Goal: Task Accomplishment & Management: Manage account settings

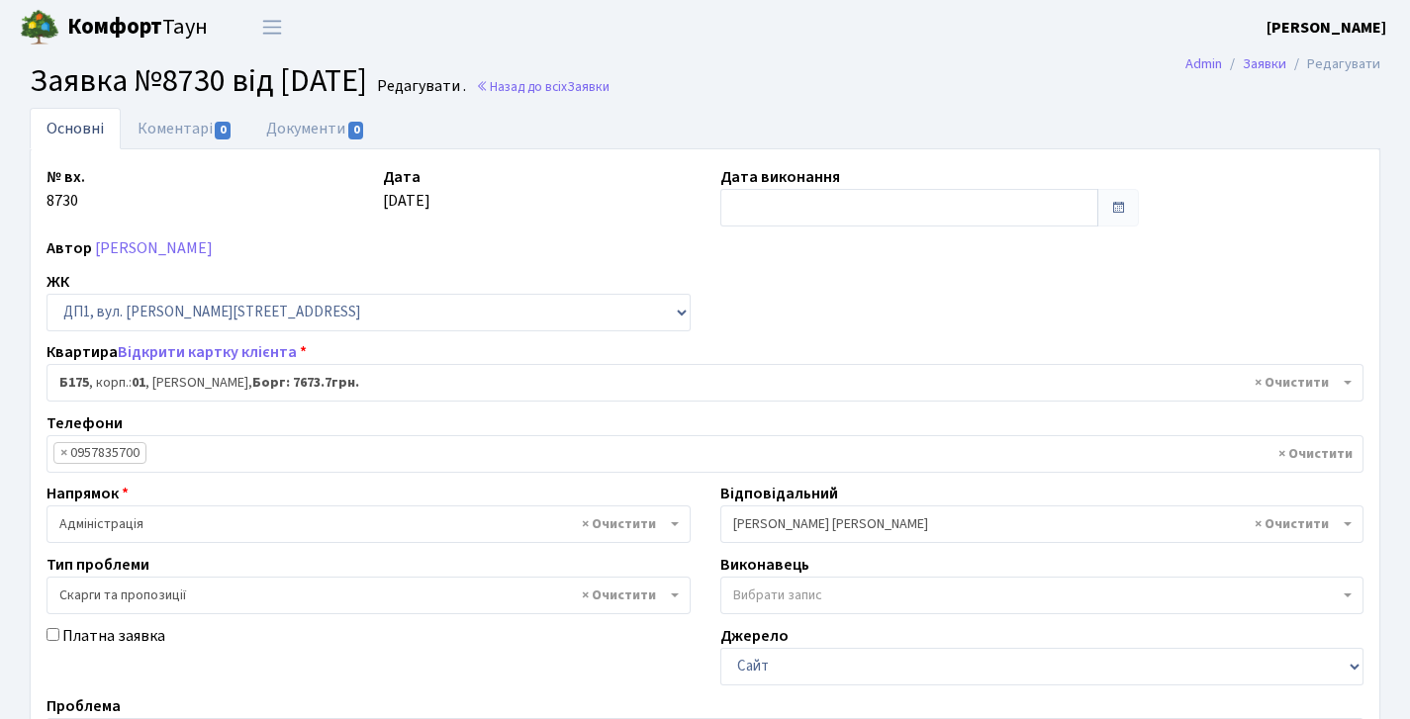
select select "30586"
select select "55"
click at [276, 32] on span "Переключити навігацію" at bounding box center [272, 27] width 30 height 23
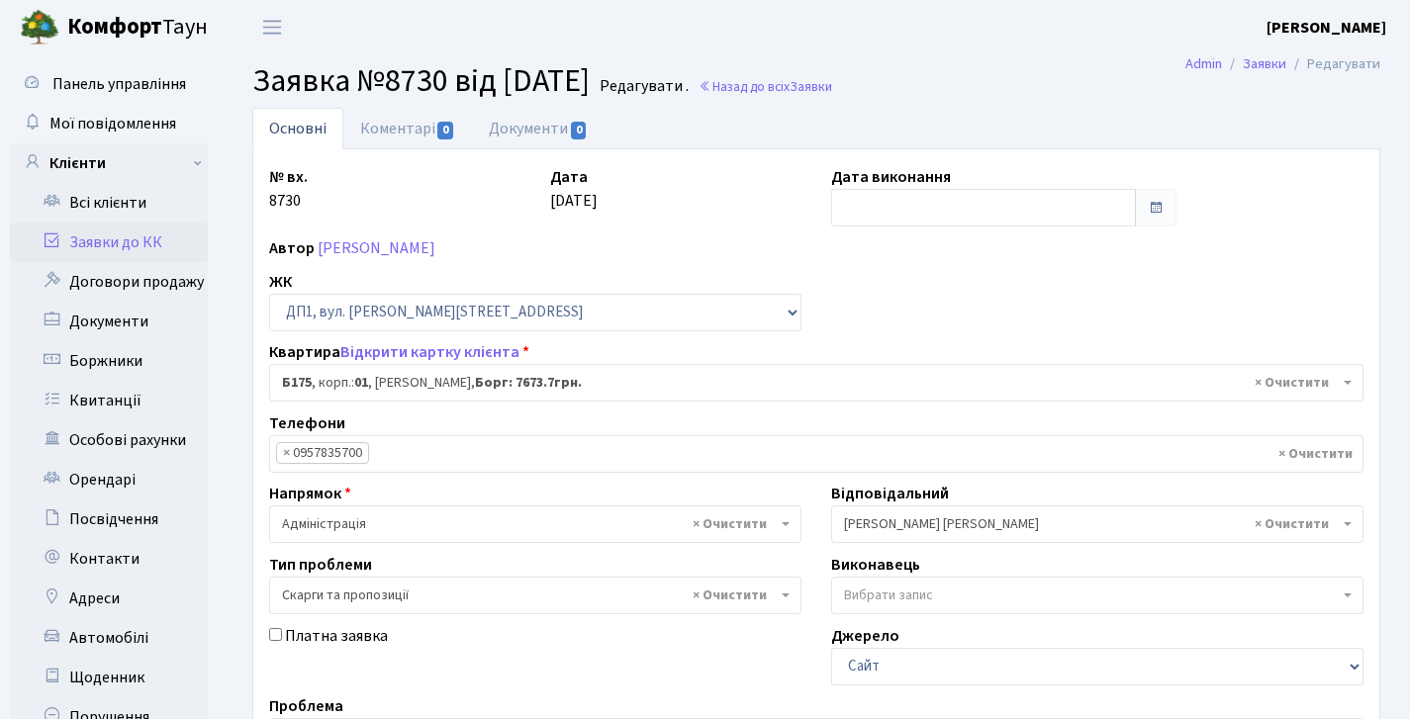
click at [112, 244] on link "Заявки до КК" at bounding box center [109, 243] width 198 height 40
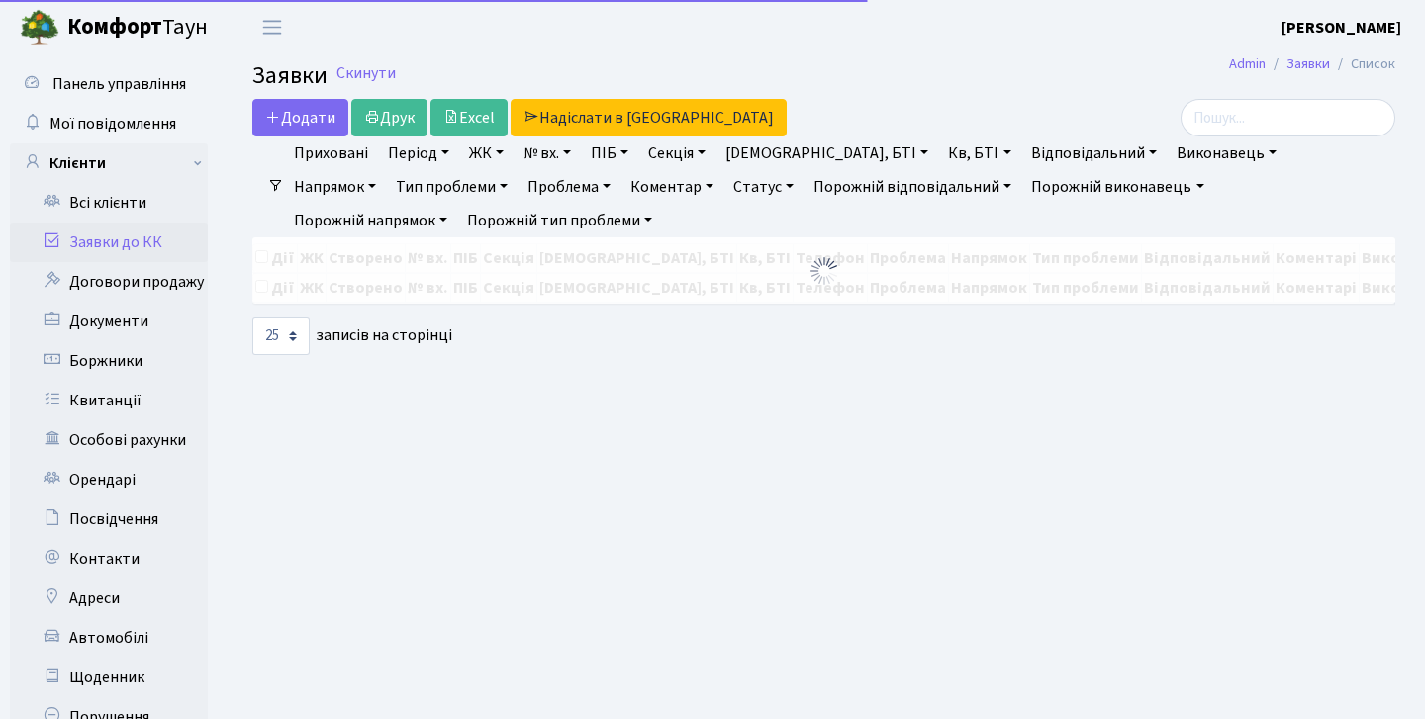
select select "25"
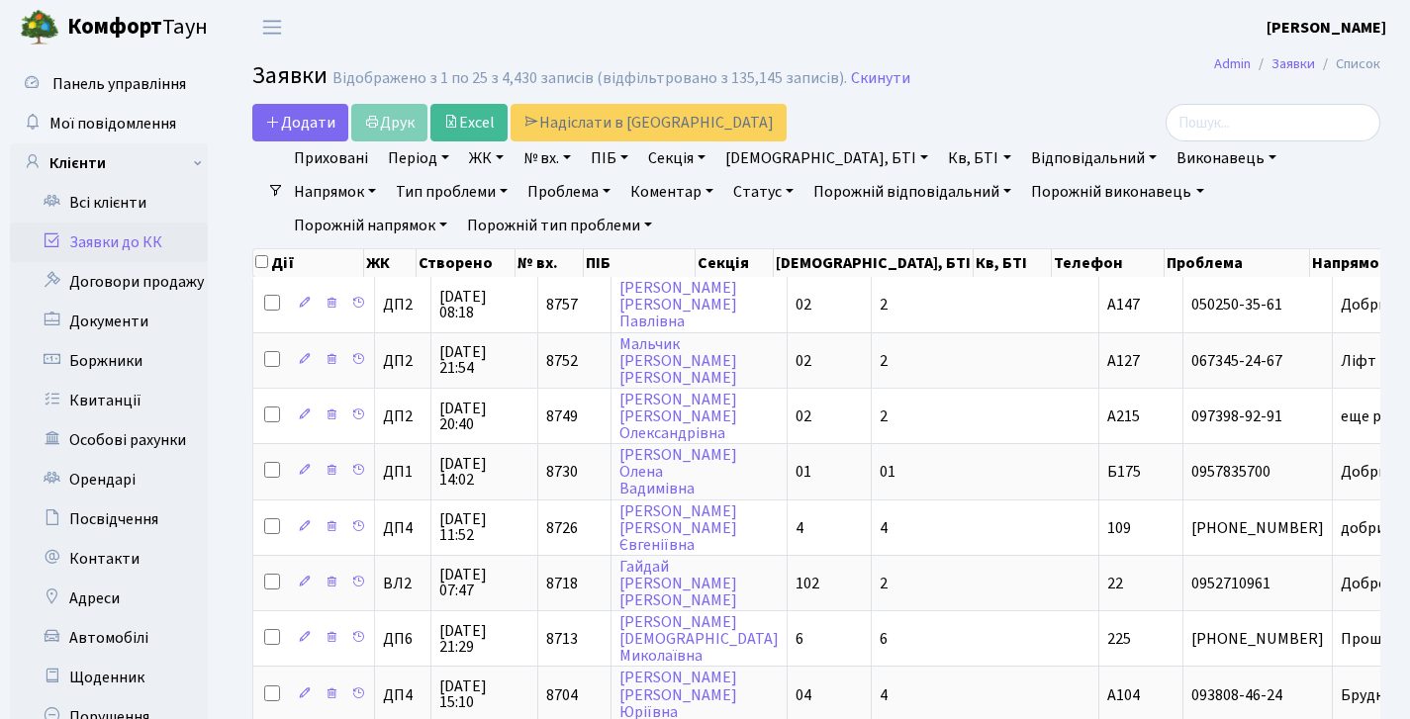
click at [535, 144] on link "№ вх." at bounding box center [547, 158] width 63 height 34
click at [497, 158] on link "ЖК" at bounding box center [486, 158] width 50 height 34
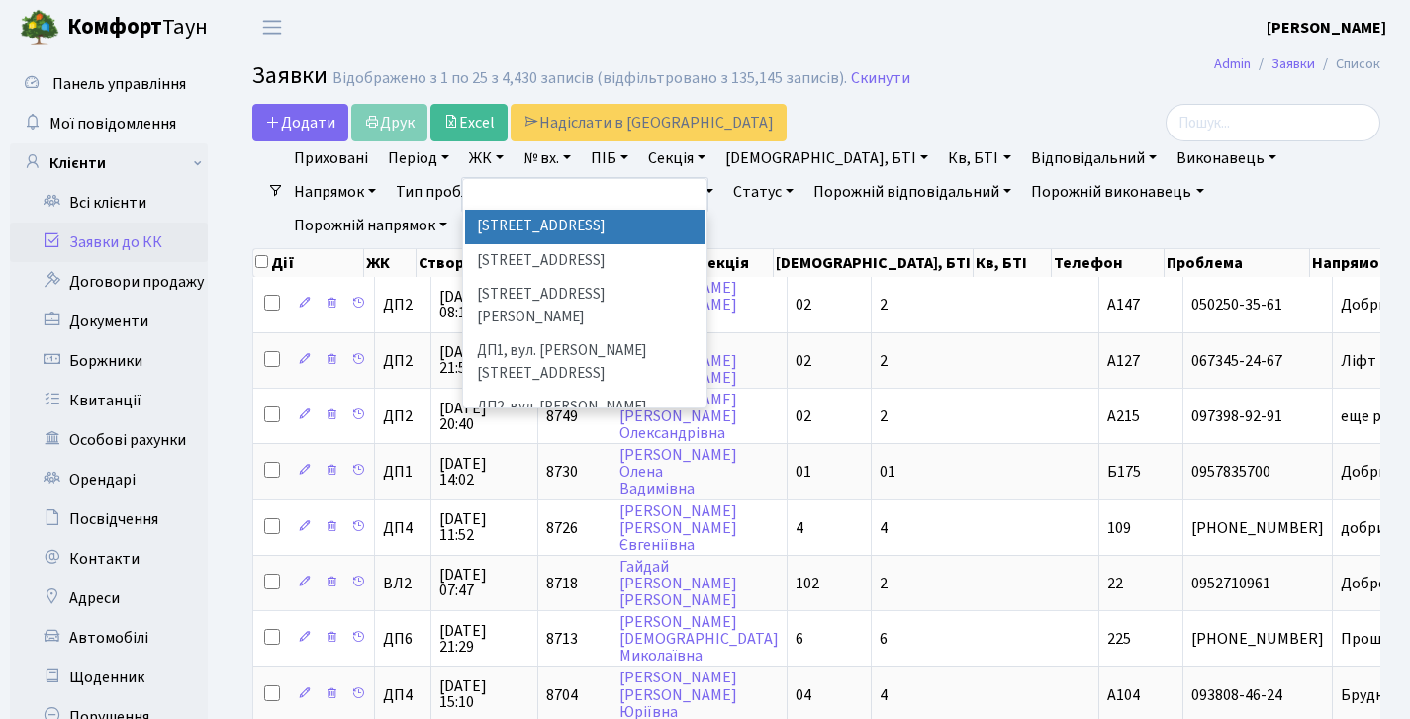
click at [539, 220] on li "[STREET_ADDRESS]" at bounding box center [584, 227] width 239 height 35
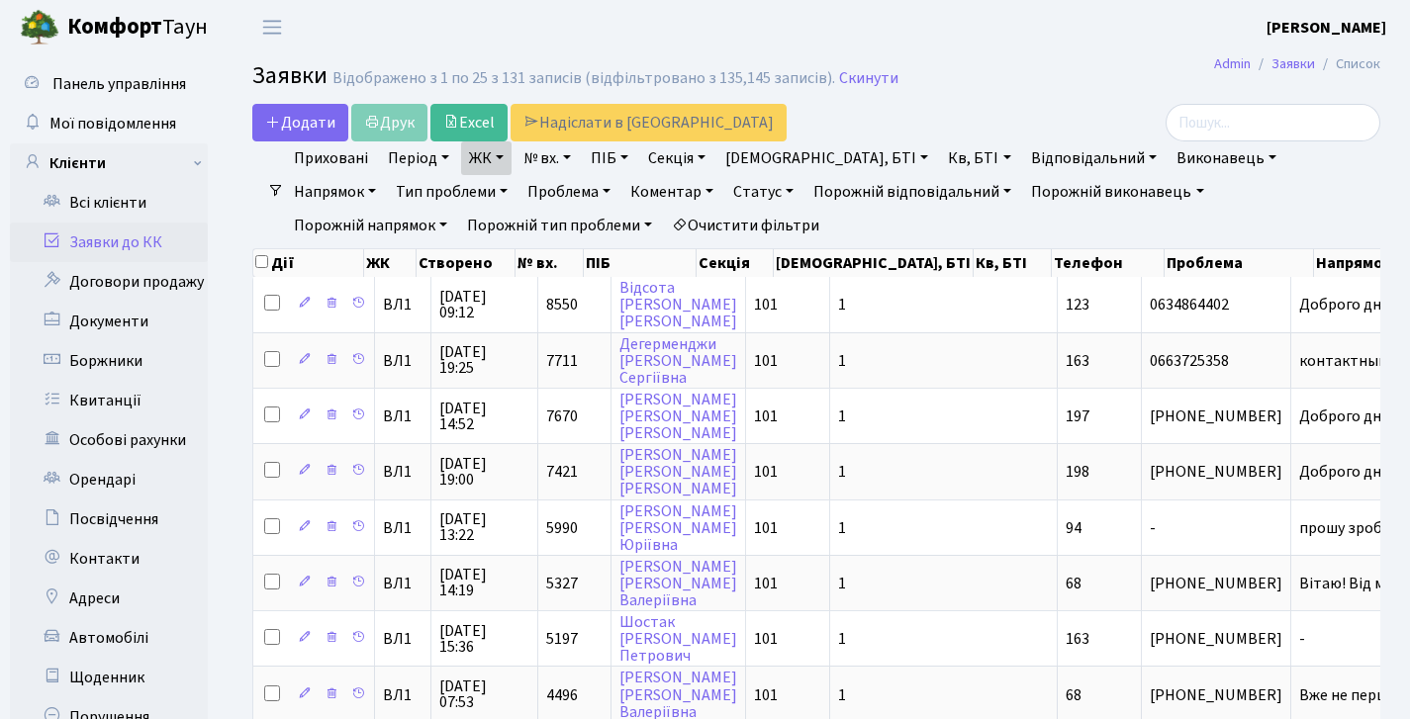
click at [487, 162] on link "ЖК" at bounding box center [486, 158] width 50 height 34
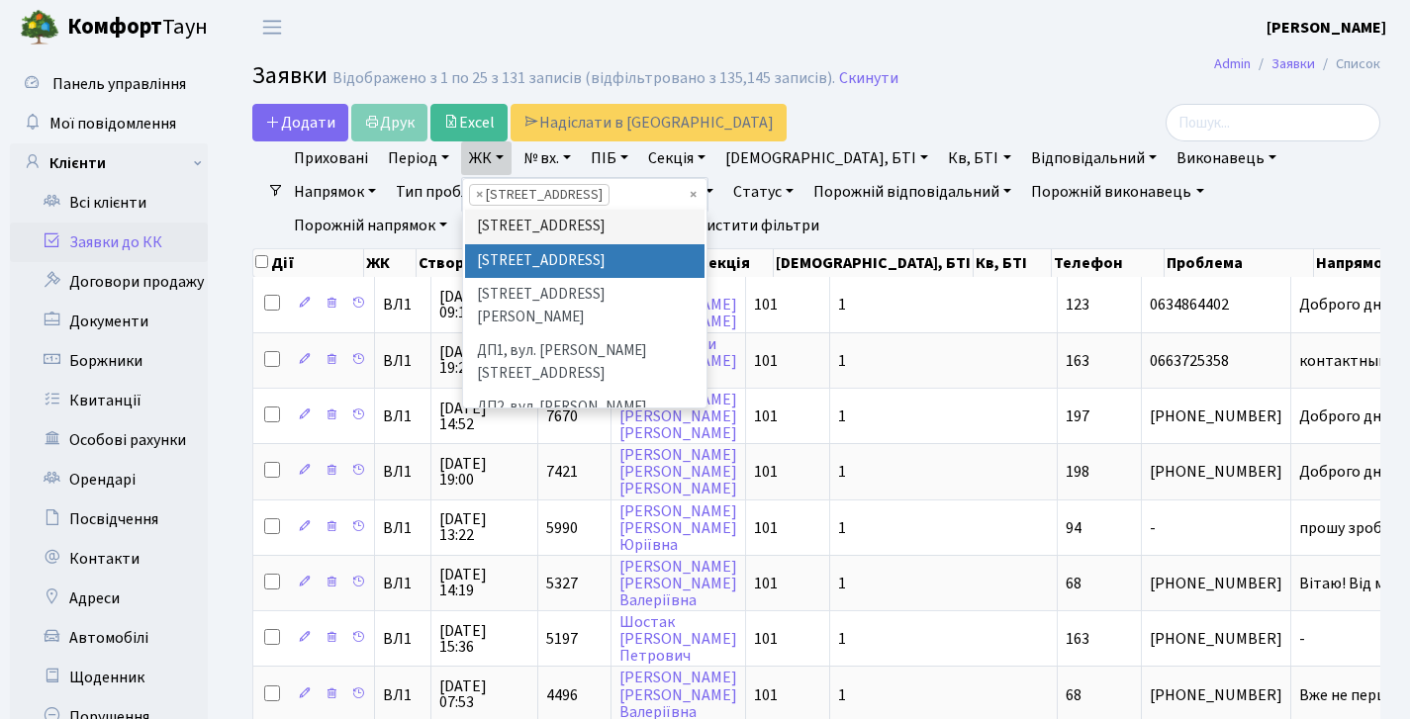
click at [535, 279] on li "[STREET_ADDRESS]" at bounding box center [584, 261] width 239 height 35
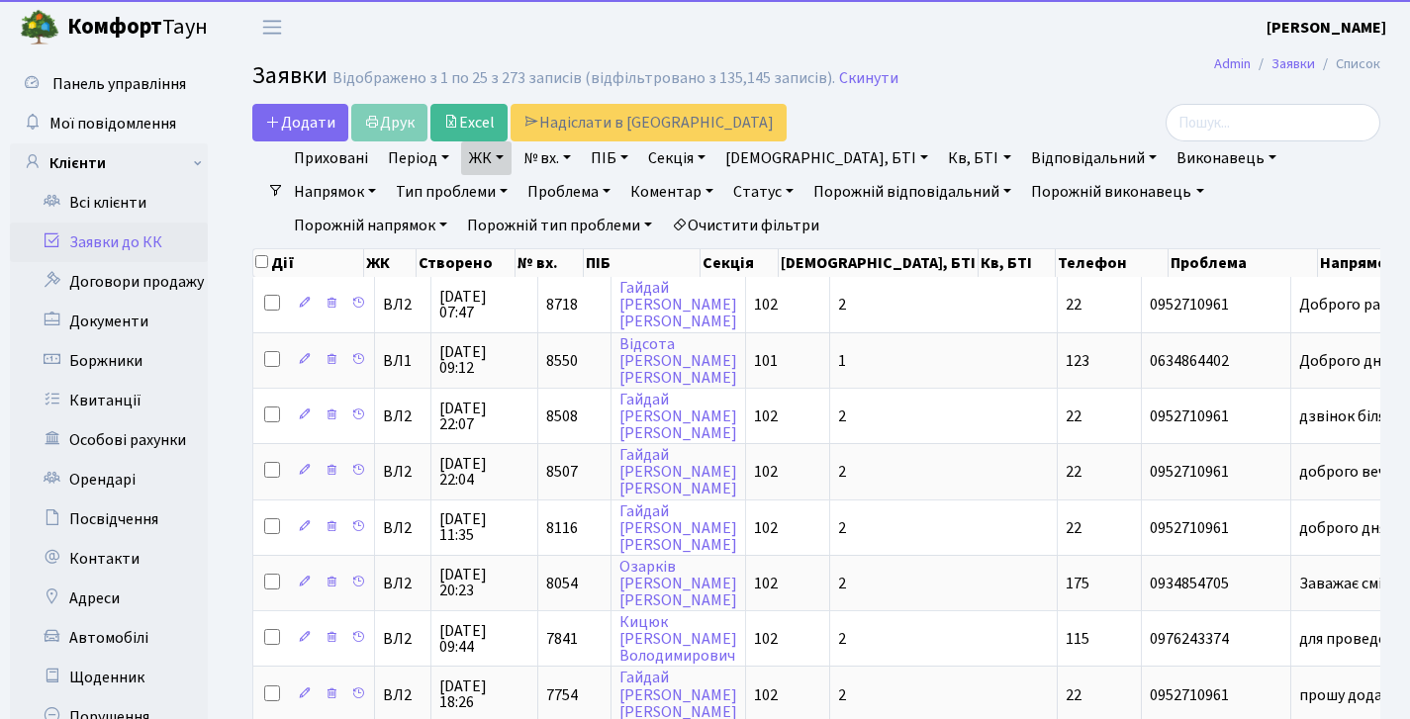
click at [477, 158] on link "ЖК" at bounding box center [486, 158] width 50 height 34
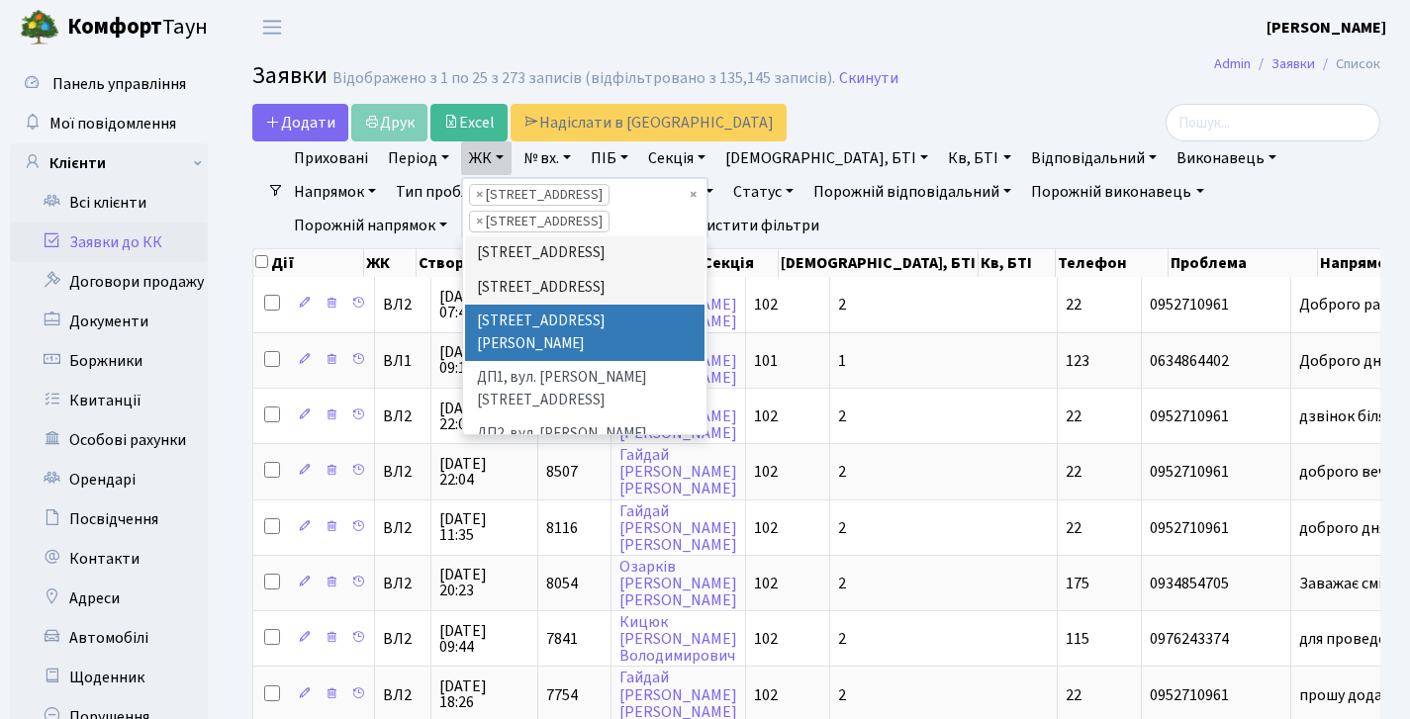
click at [528, 341] on li "[STREET_ADDRESS][PERSON_NAME]" at bounding box center [584, 333] width 239 height 56
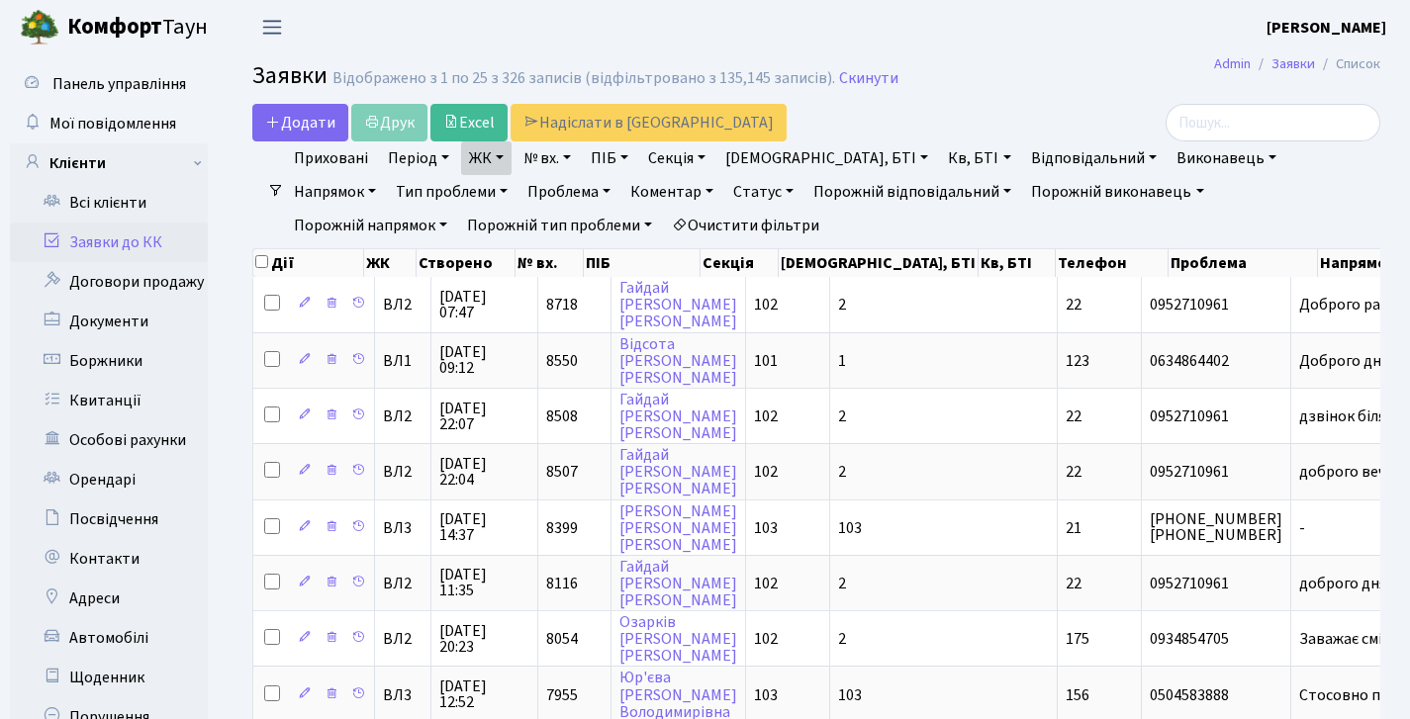
click at [259, 24] on span "Переключити навігацію" at bounding box center [272, 27] width 30 height 23
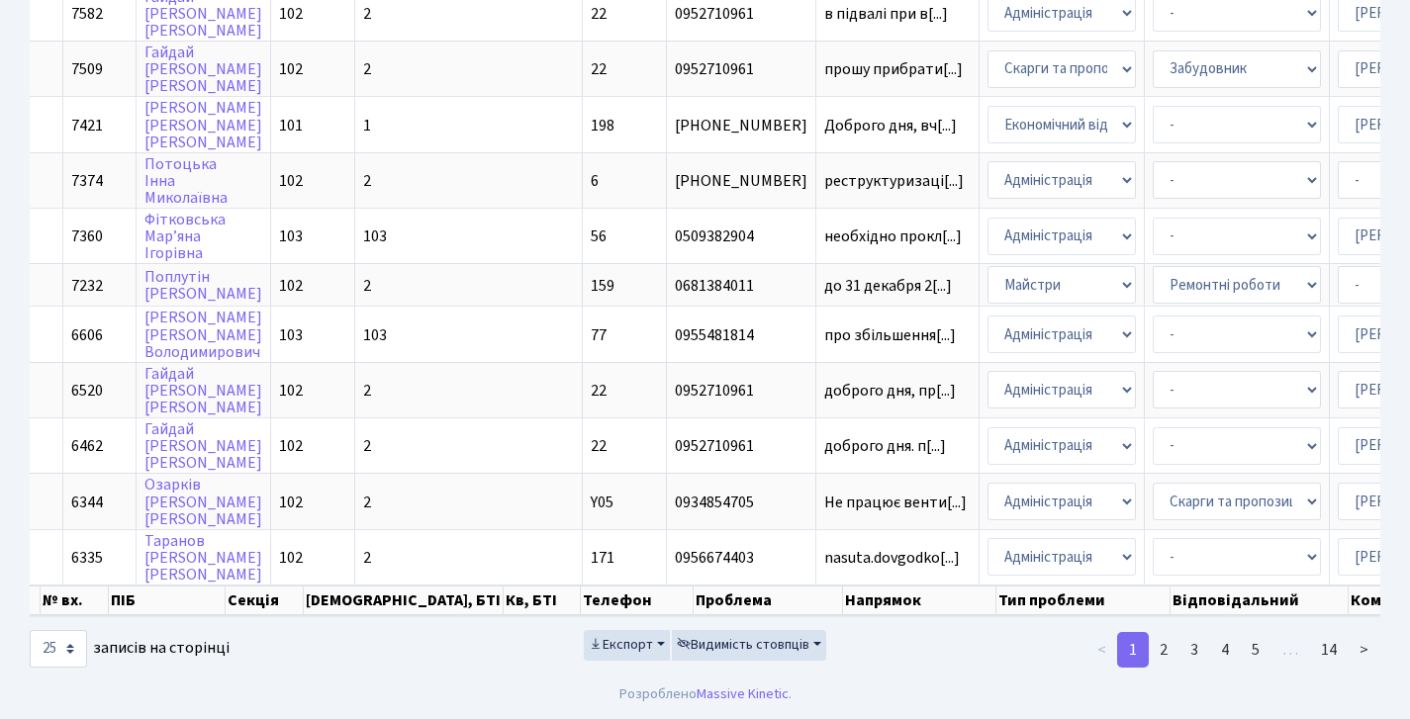
scroll to position [0, 245]
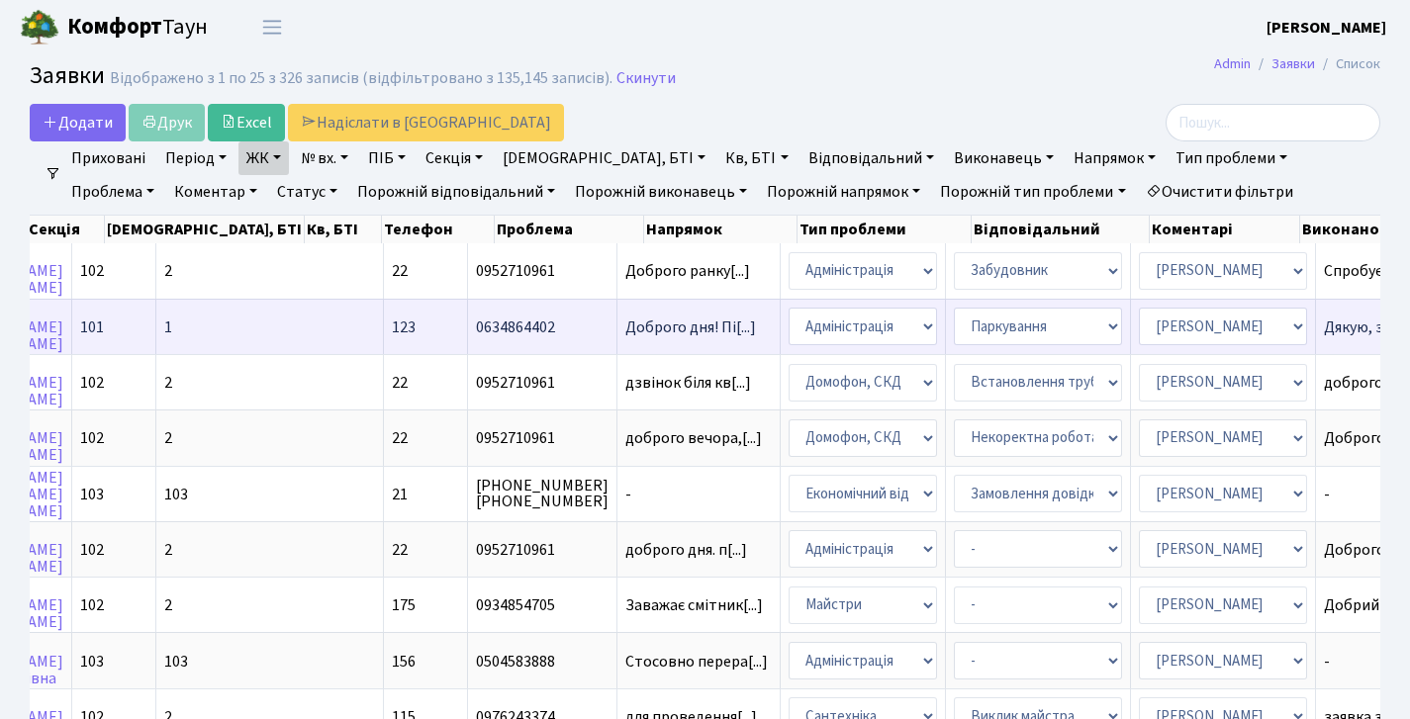
click at [1316, 330] on td "Дякую, зрозумів[...]" at bounding box center [1396, 326] width 161 height 55
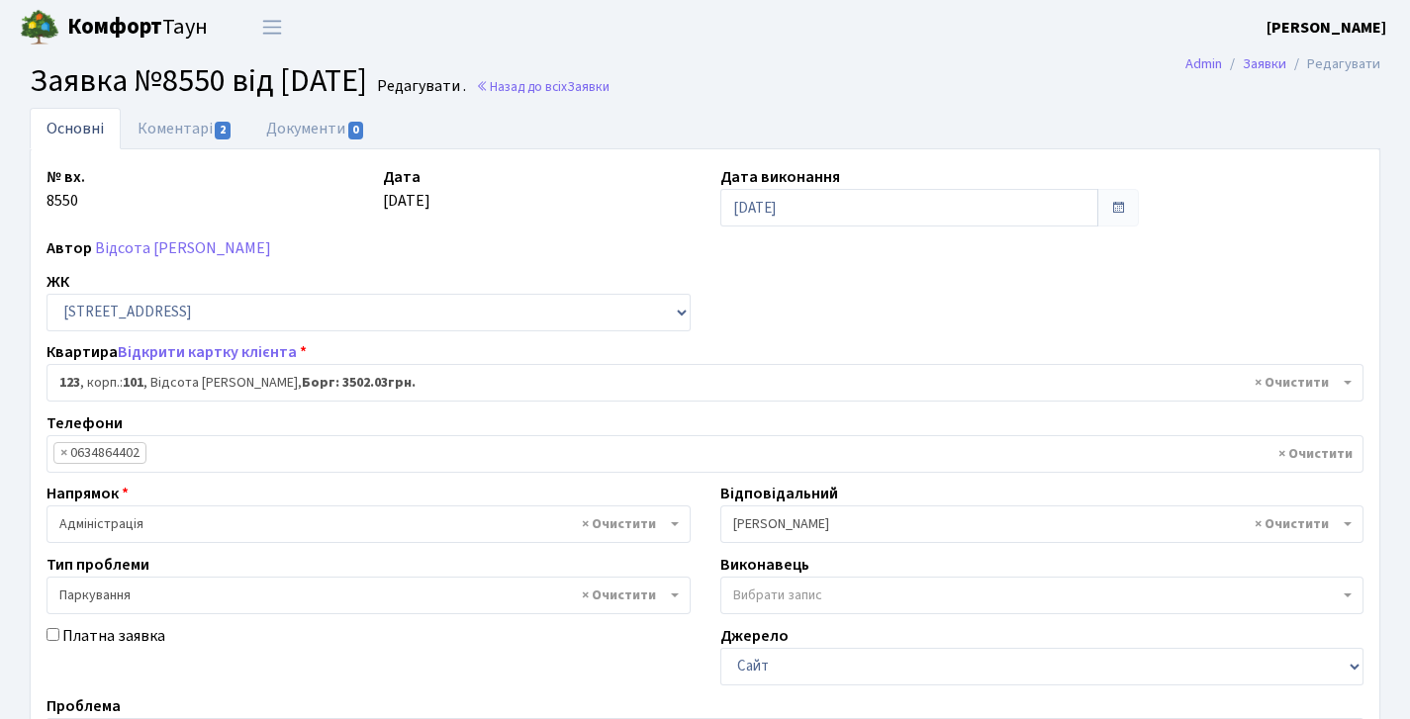
select select "37696"
select select "66"
click at [200, 119] on link "Коментарі 2" at bounding box center [185, 128] width 129 height 41
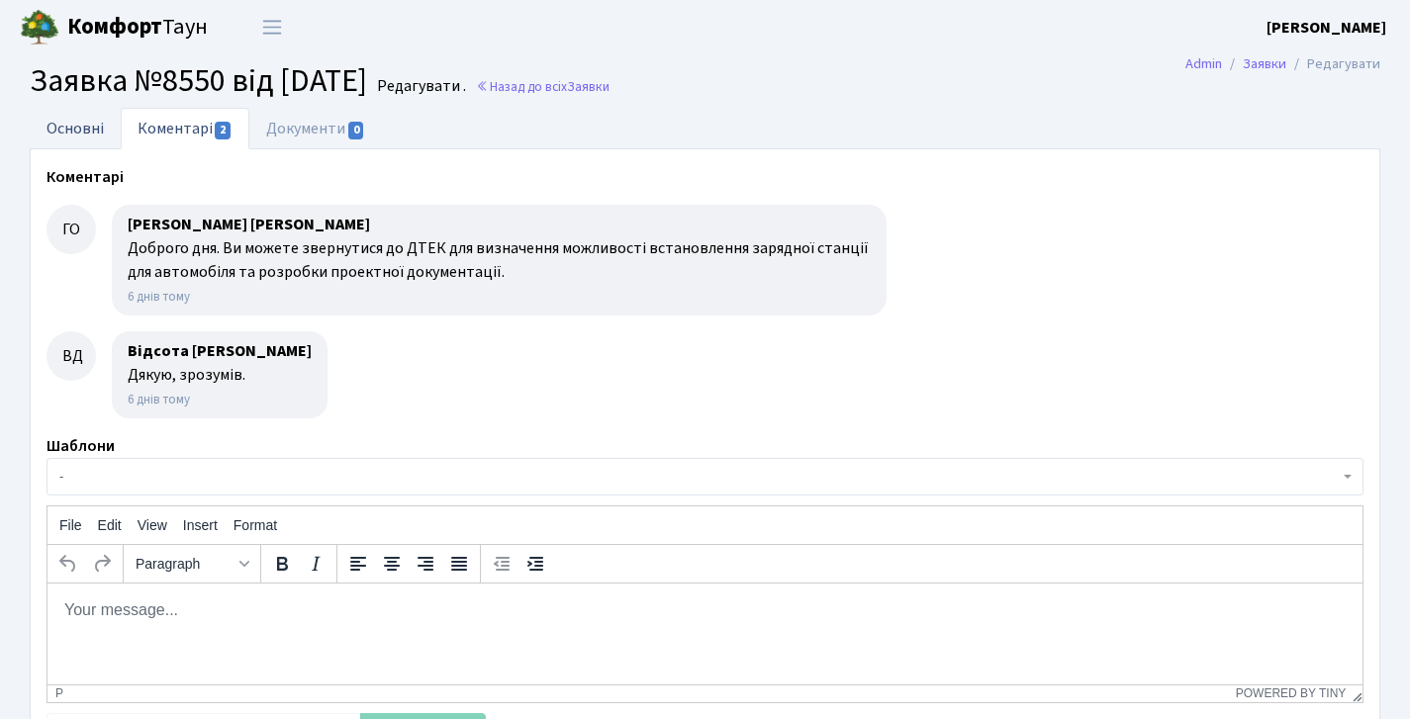
click at [91, 134] on link "Основні" at bounding box center [75, 128] width 91 height 41
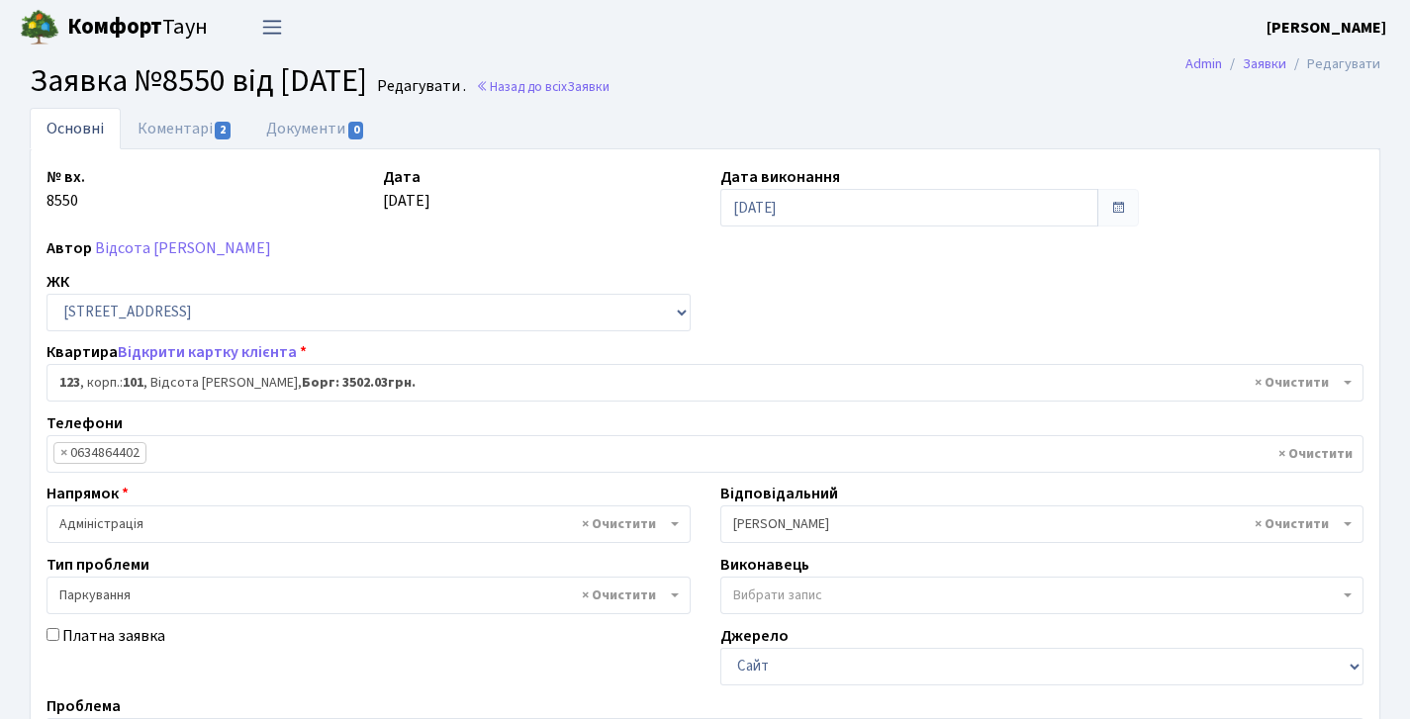
click at [263, 28] on span "Переключити навігацію" at bounding box center [272, 27] width 30 height 23
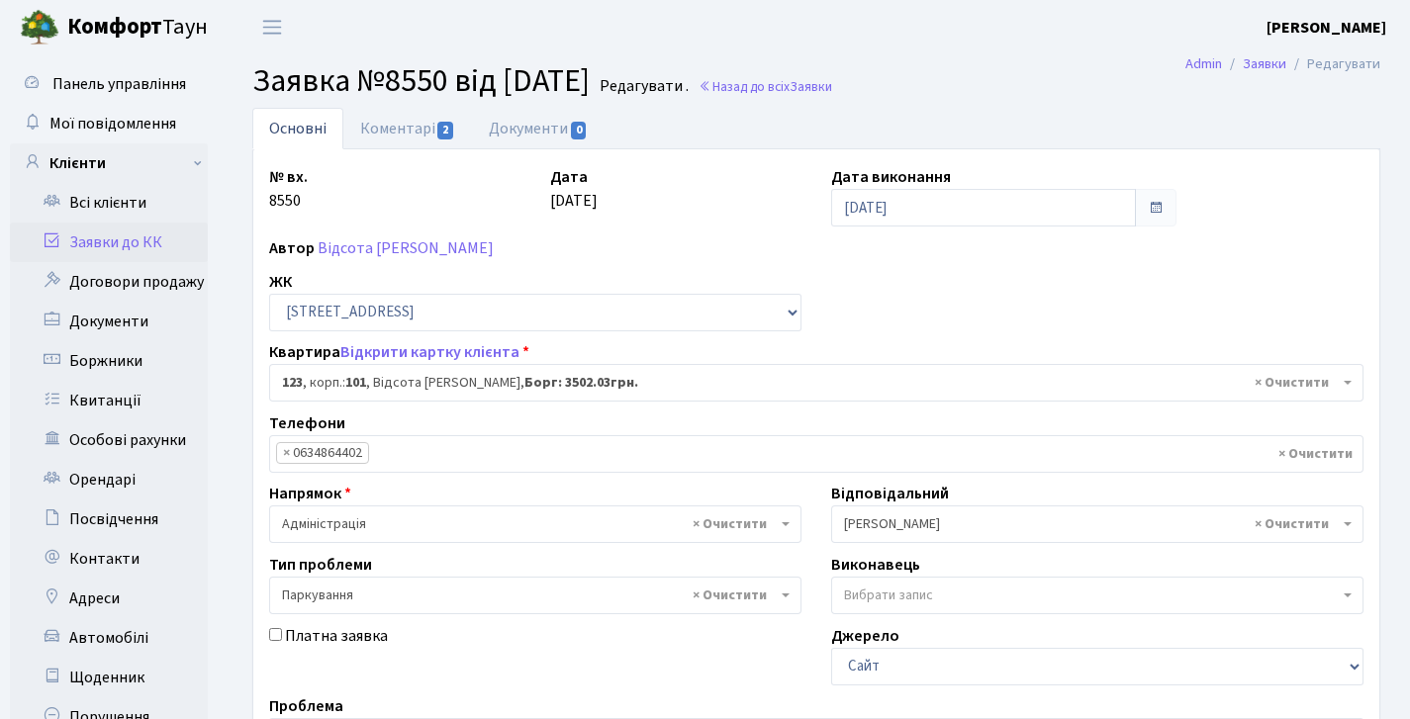
click at [128, 236] on link "Заявки до КК" at bounding box center [109, 243] width 198 height 40
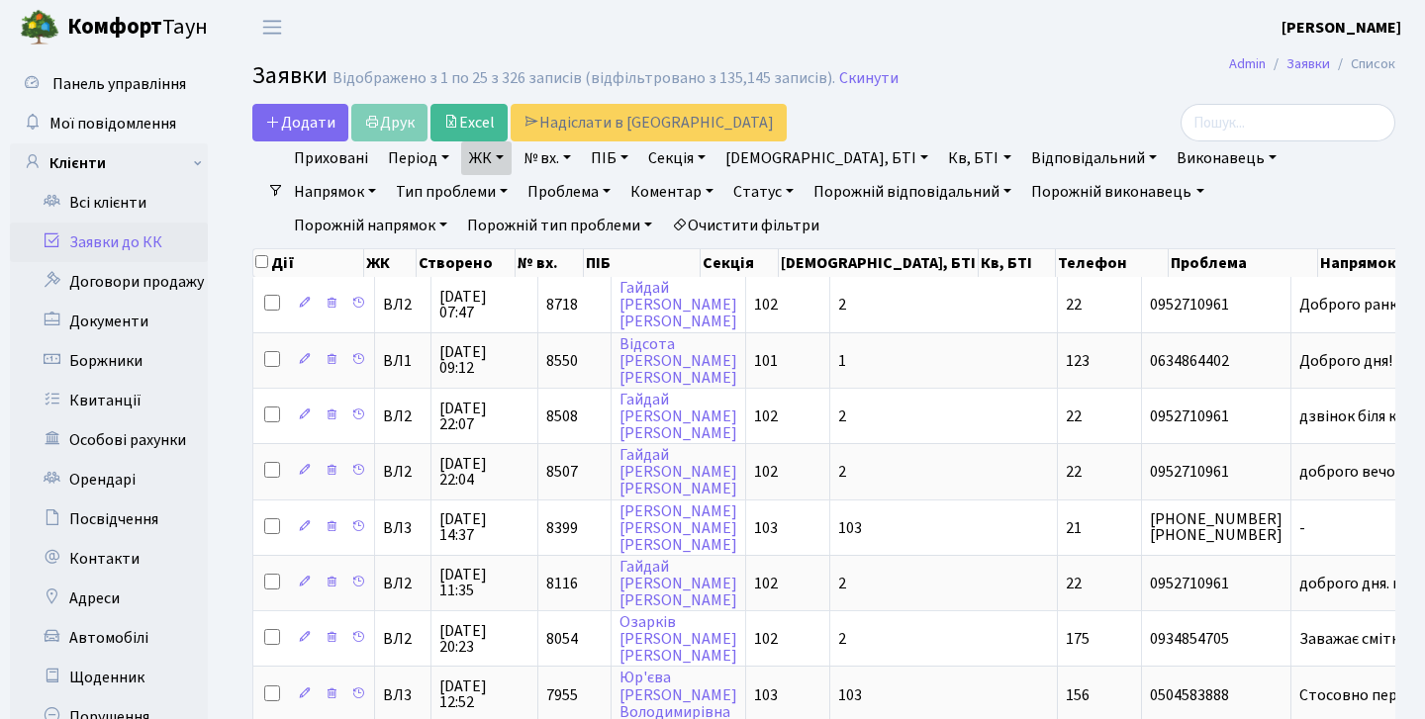
select select "25"
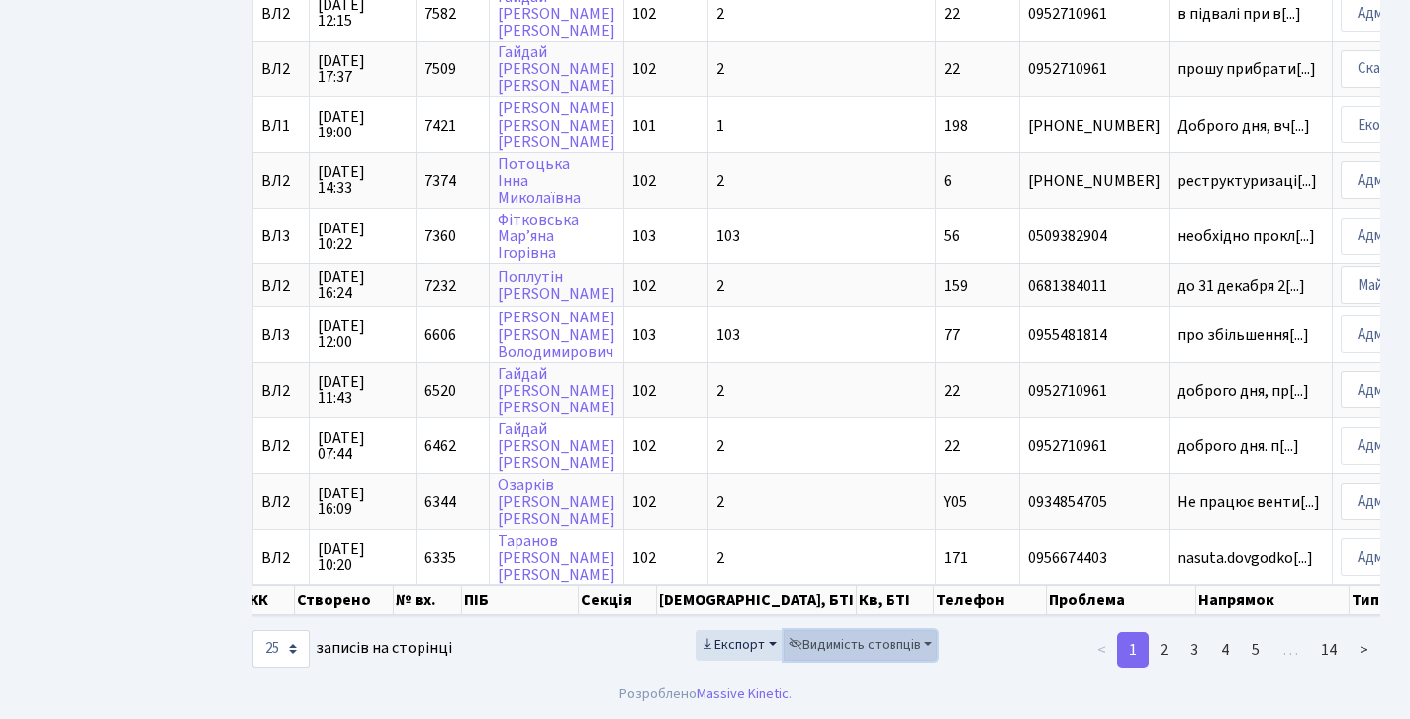
click at [884, 646] on span "Видимість стовпців" at bounding box center [855, 645] width 133 height 20
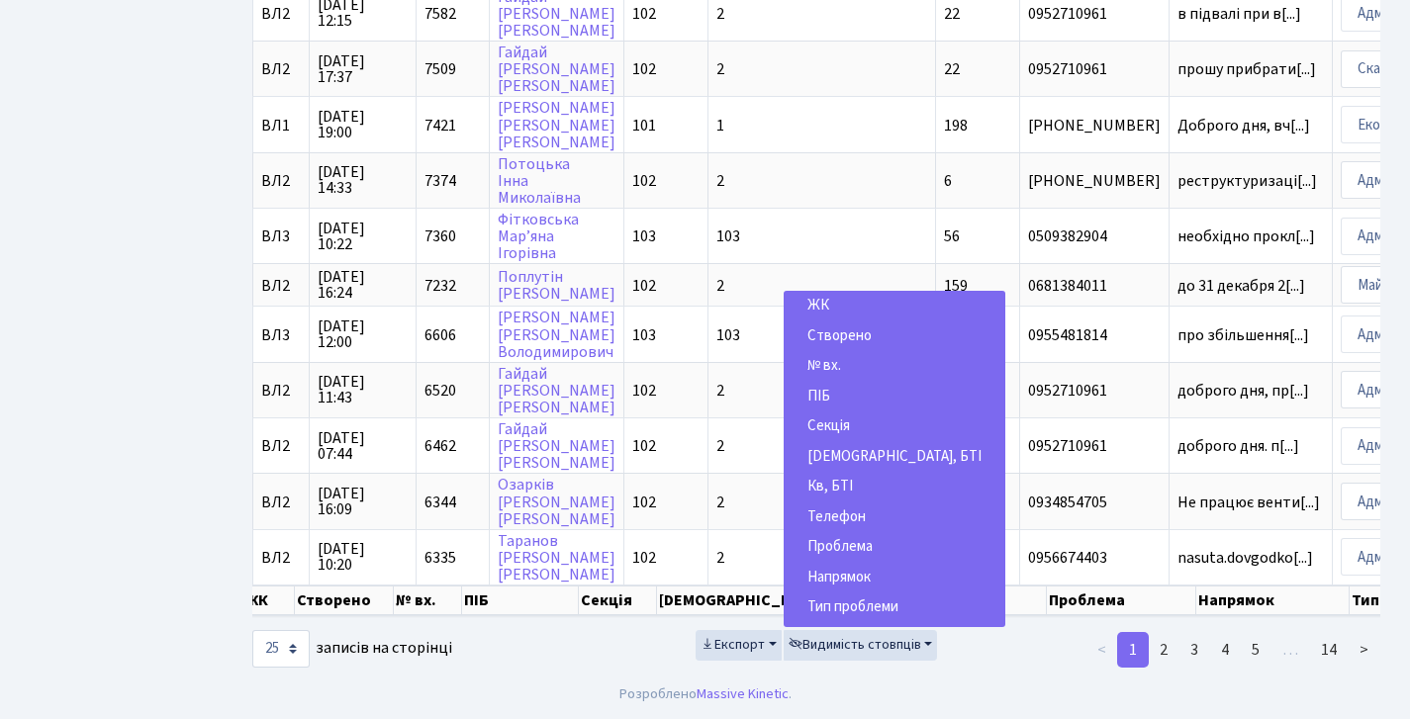
click at [859, 458] on span "Буд., БТІ" at bounding box center [894, 456] width 174 height 21
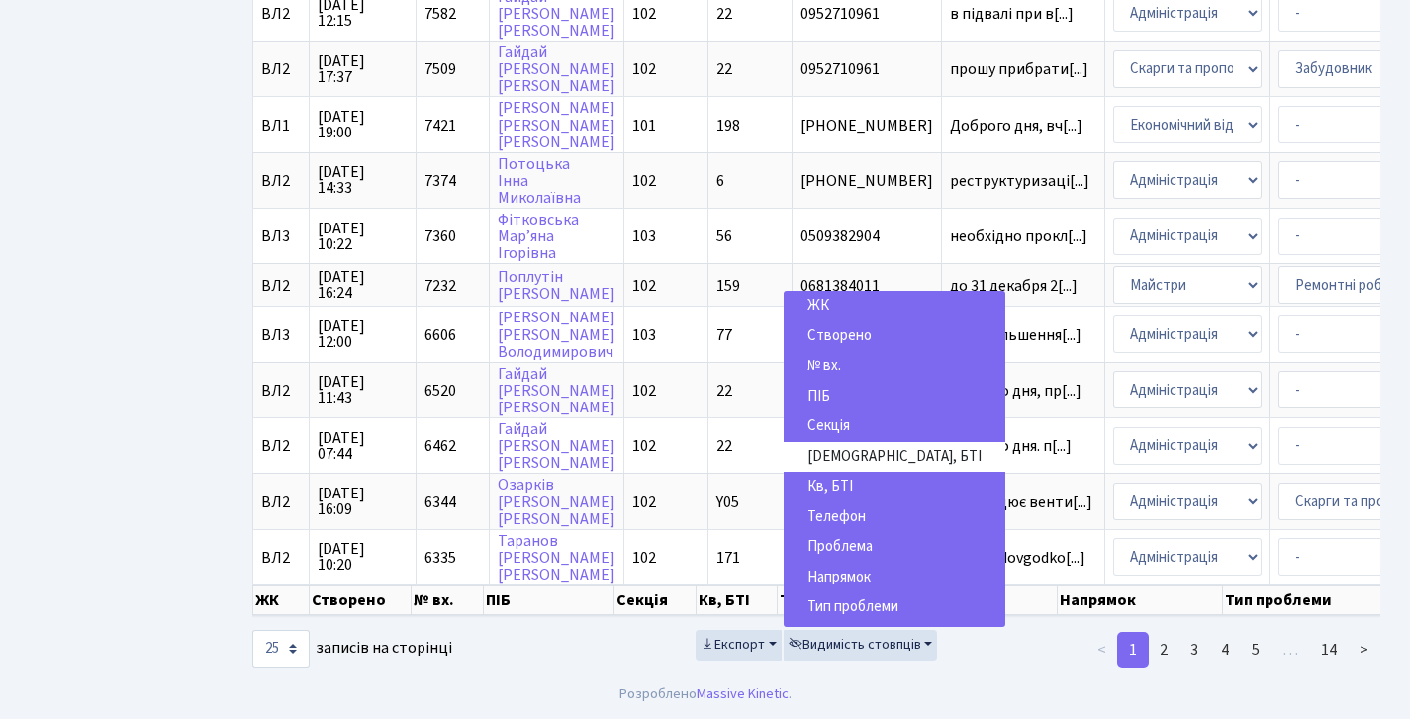
click at [849, 428] on span "Секція" at bounding box center [828, 426] width 43 height 21
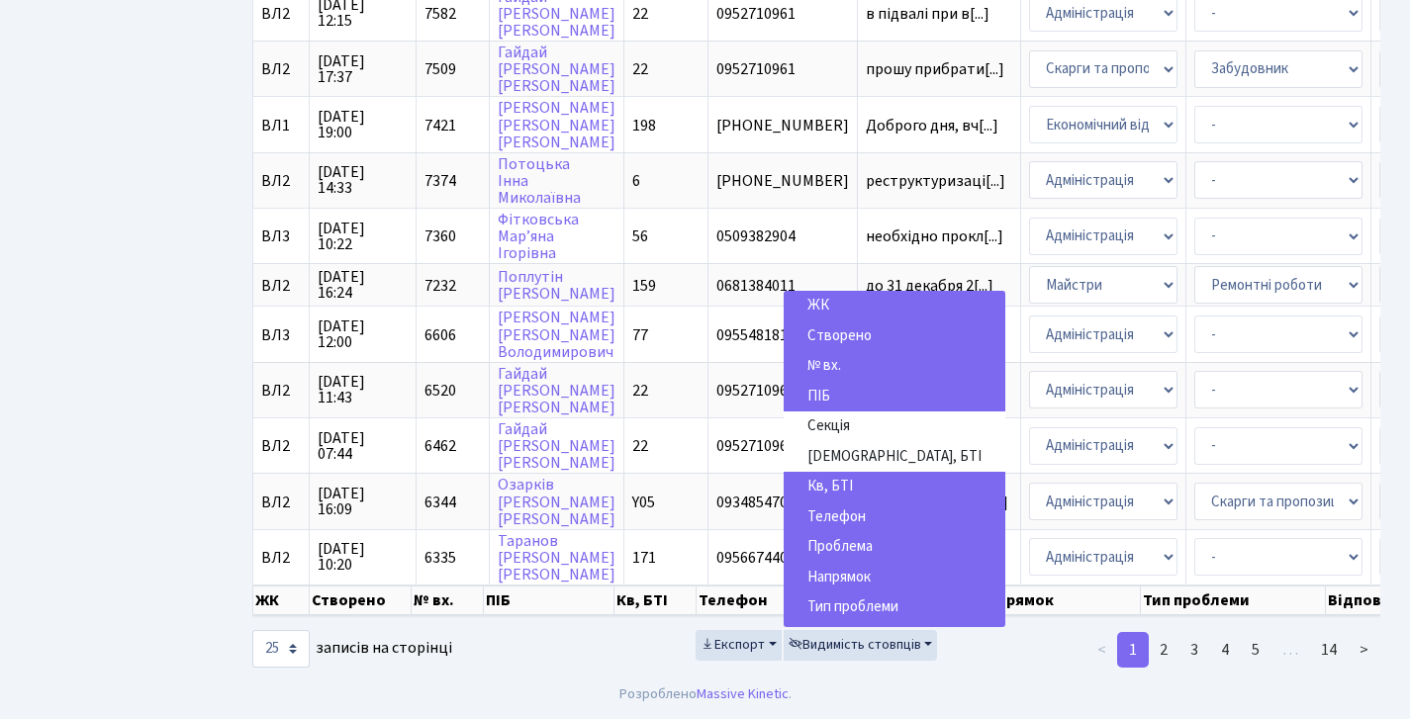
click at [863, 516] on span "Телефон" at bounding box center [836, 517] width 58 height 21
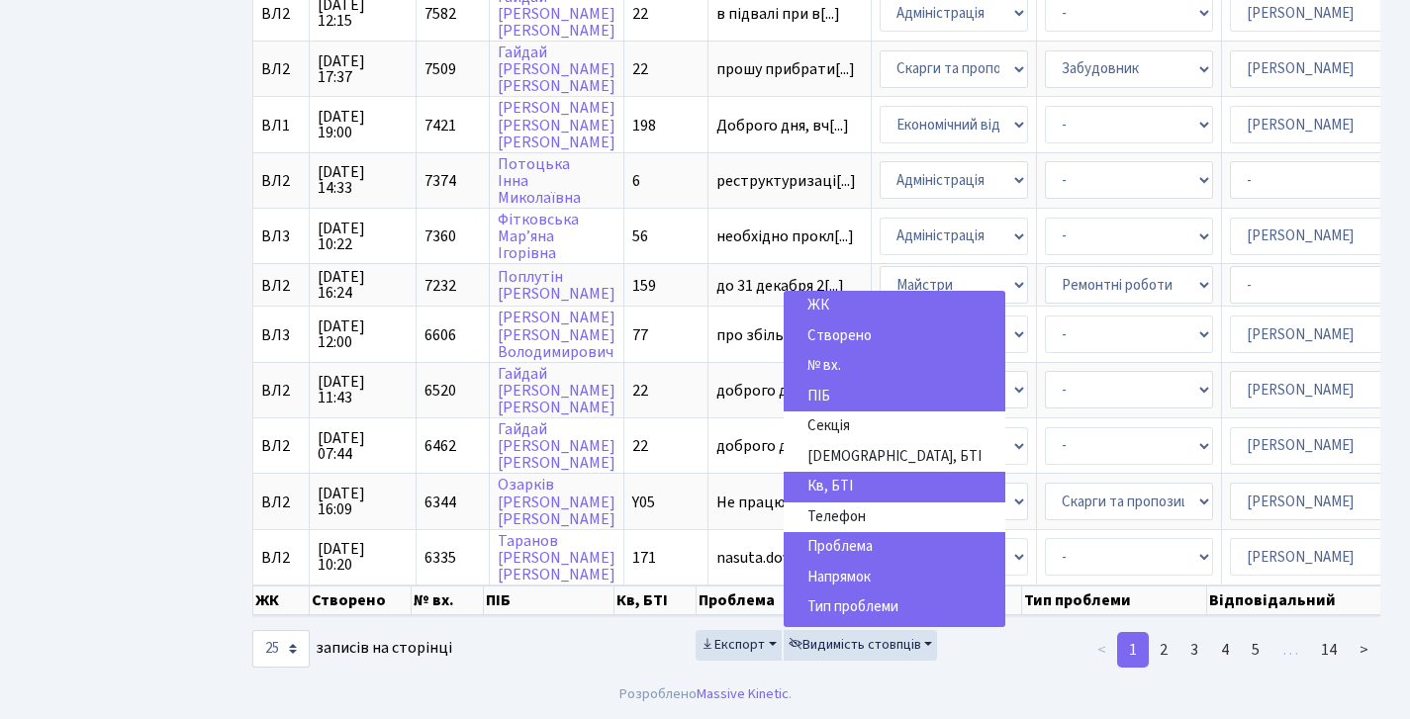
click at [979, 639] on div "Експорт Видимість стовпців ЖК Створено № вх. ПІБ Секція Буд., БТІ Кв, БТІ Телеф…" at bounding box center [816, 650] width 386 height 40
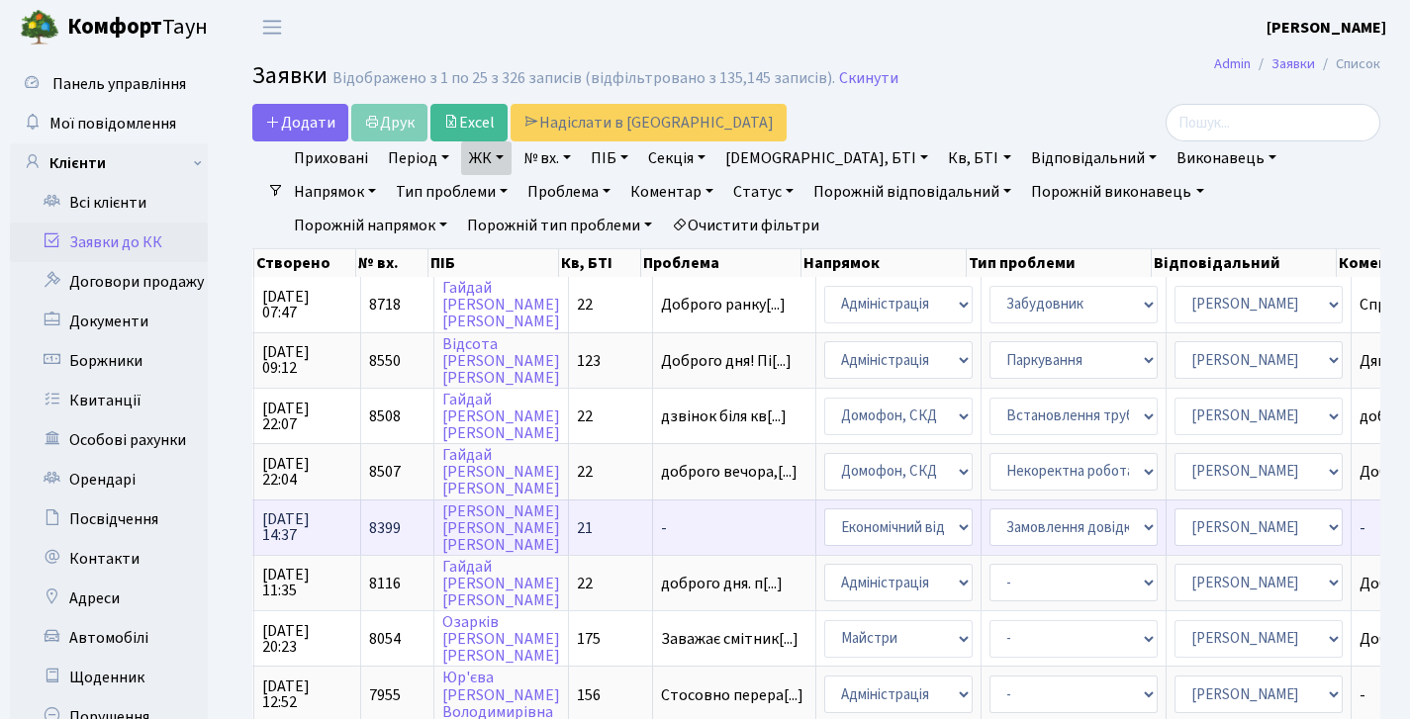
scroll to position [3, 0]
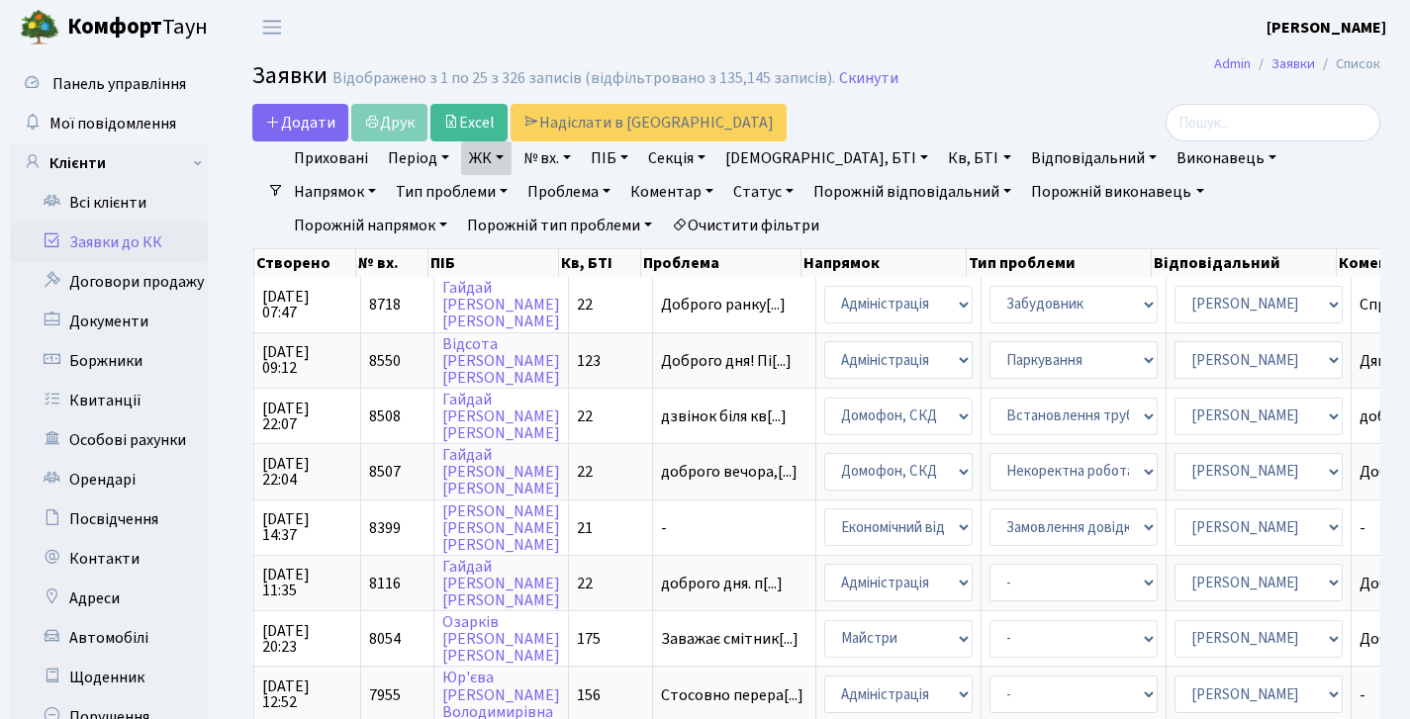
click at [685, 24] on header "Комфорт Таун Діана Б. Мій обліковий запис Вийти" at bounding box center [705, 27] width 1410 height 54
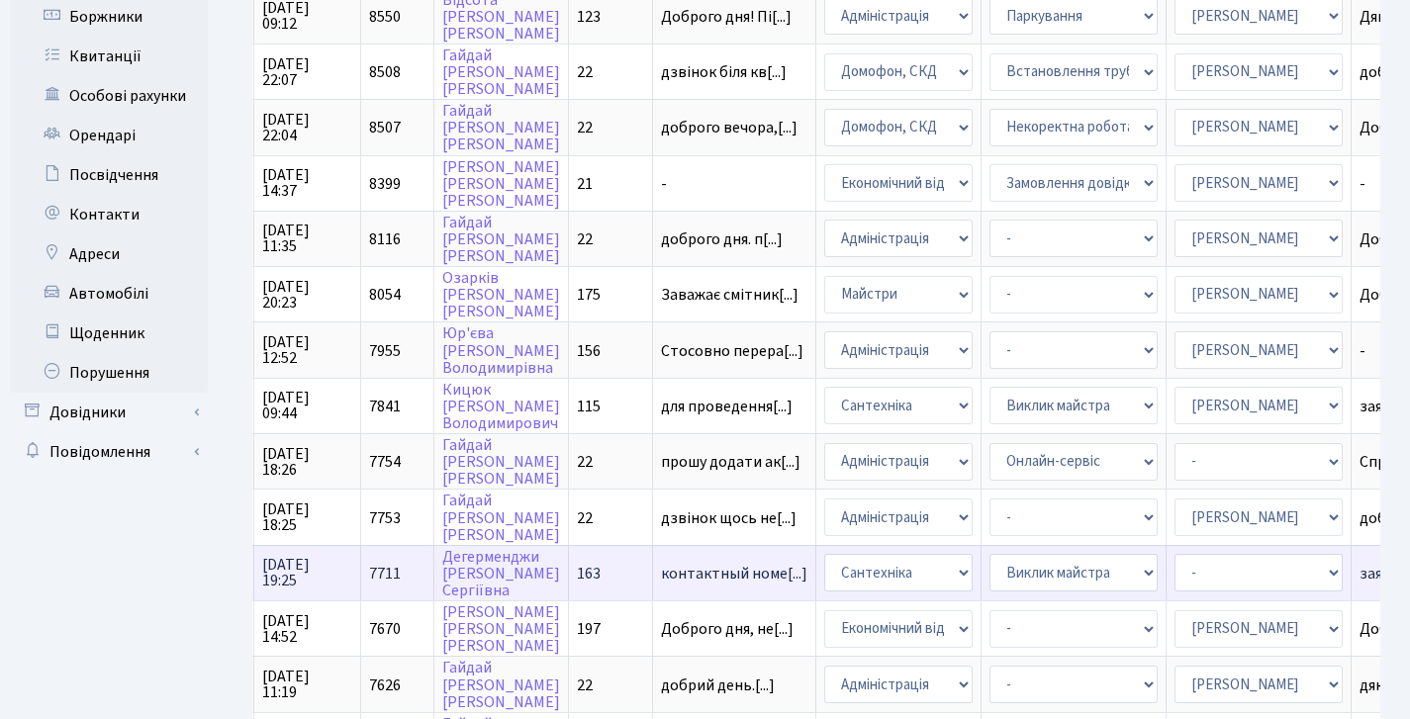
scroll to position [348, 0]
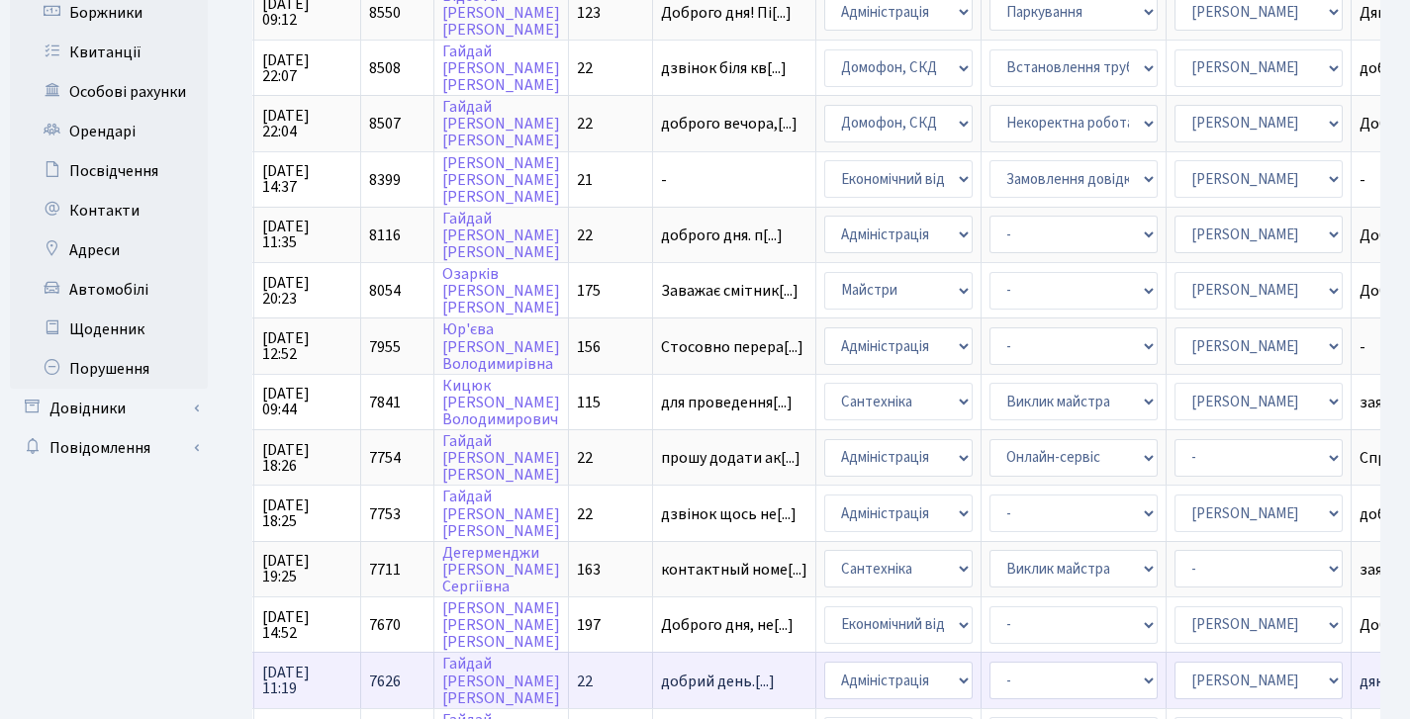
click at [679, 685] on td "добрий день.[...]" at bounding box center [734, 679] width 163 height 55
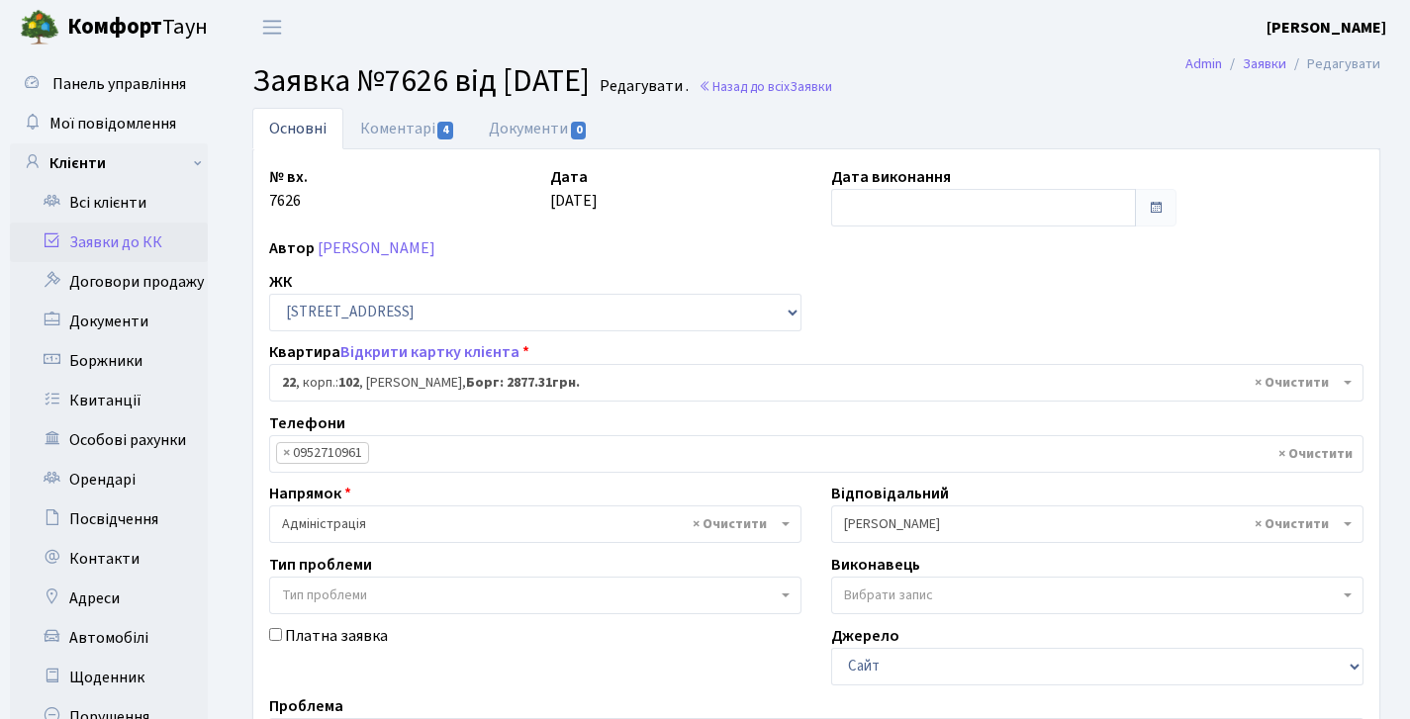
select select "38005"
click at [400, 120] on link "Коментарі 4" at bounding box center [407, 128] width 129 height 41
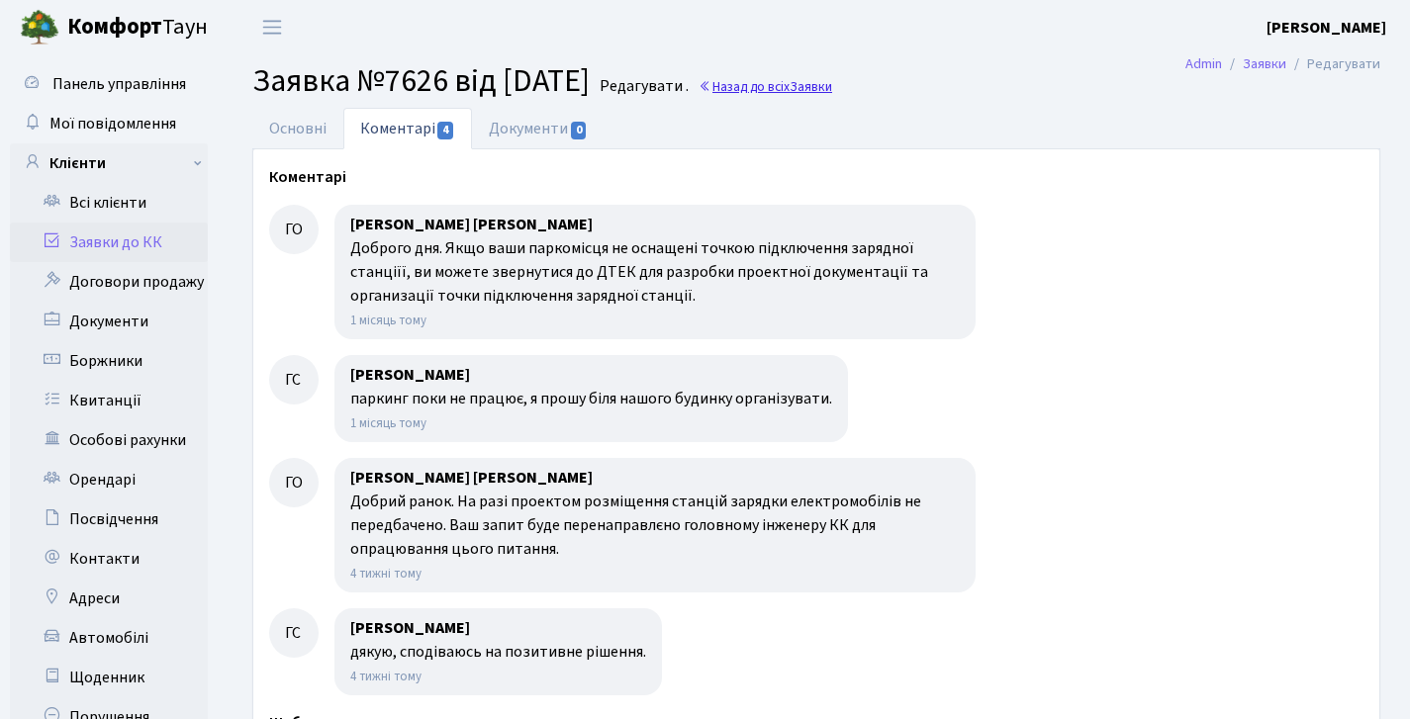
click at [787, 82] on link "Назад до всіх Заявки" at bounding box center [766, 86] width 134 height 19
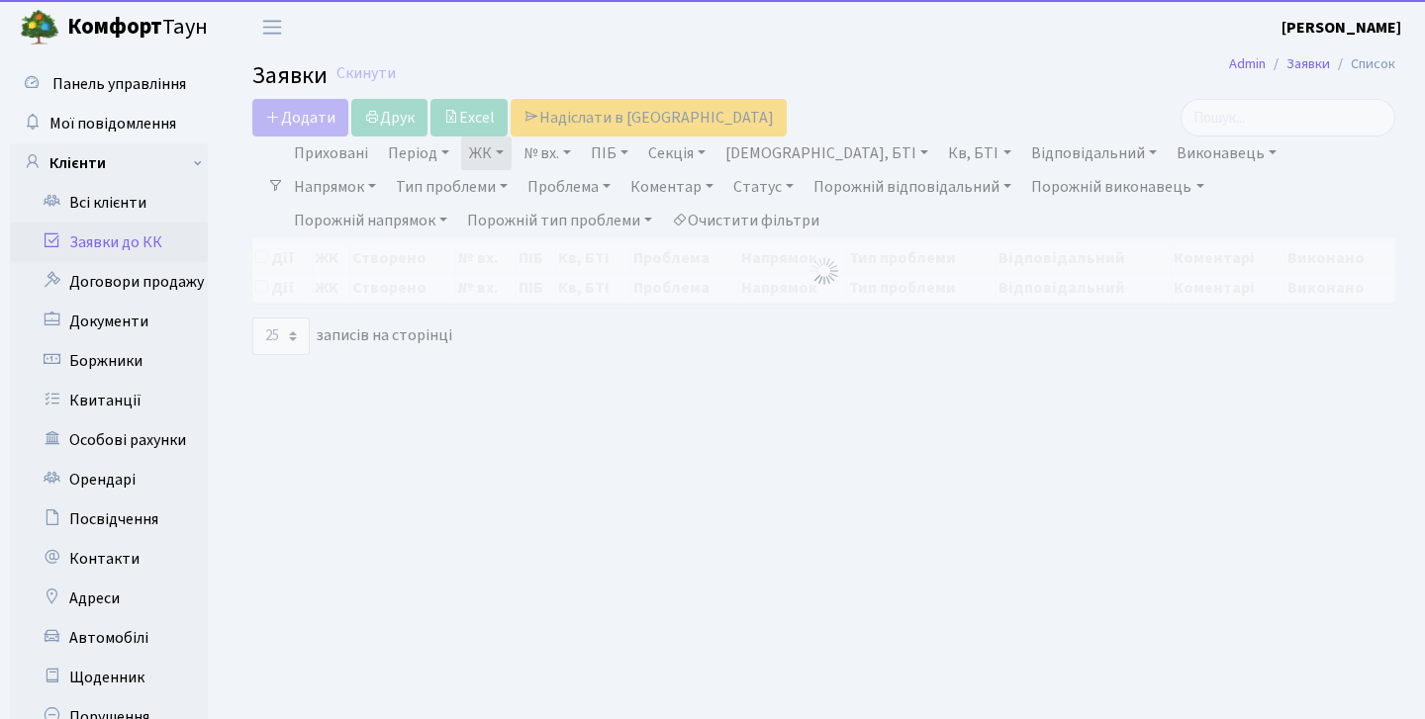
select select "25"
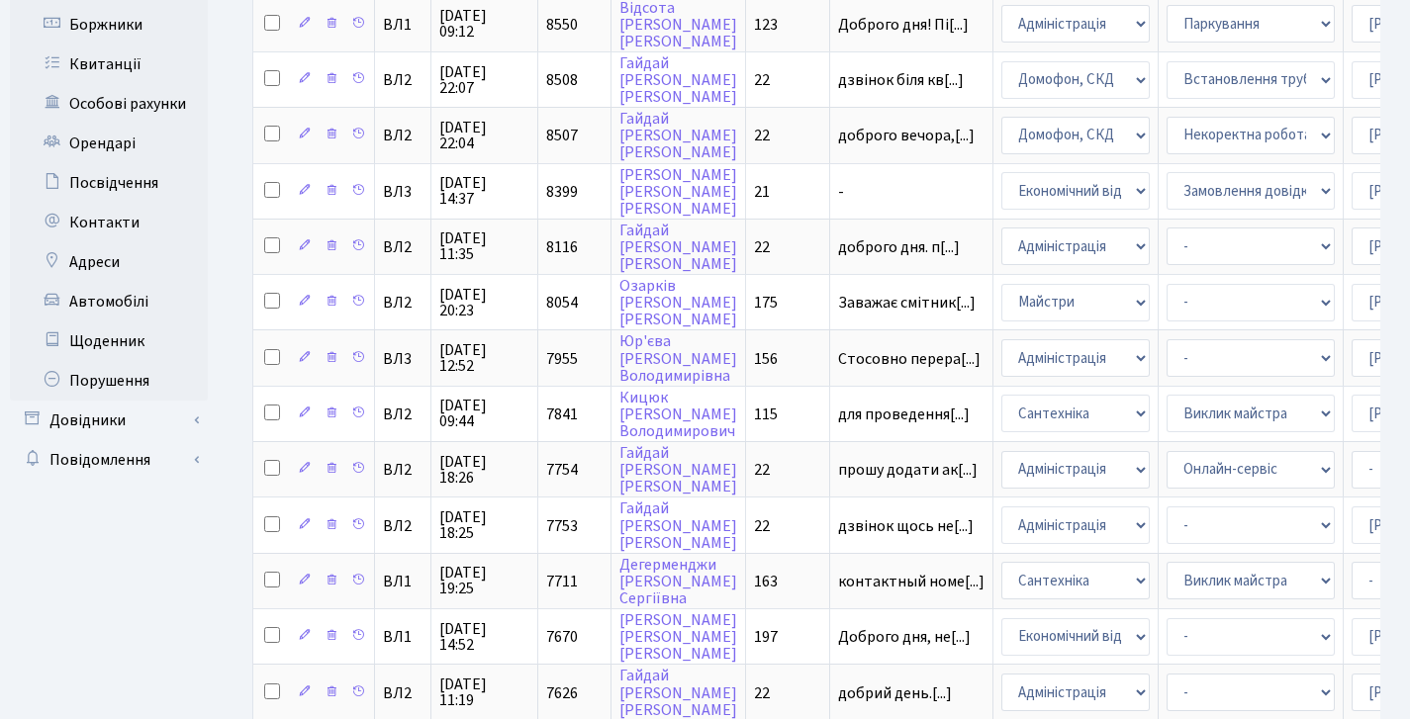
scroll to position [1114, 0]
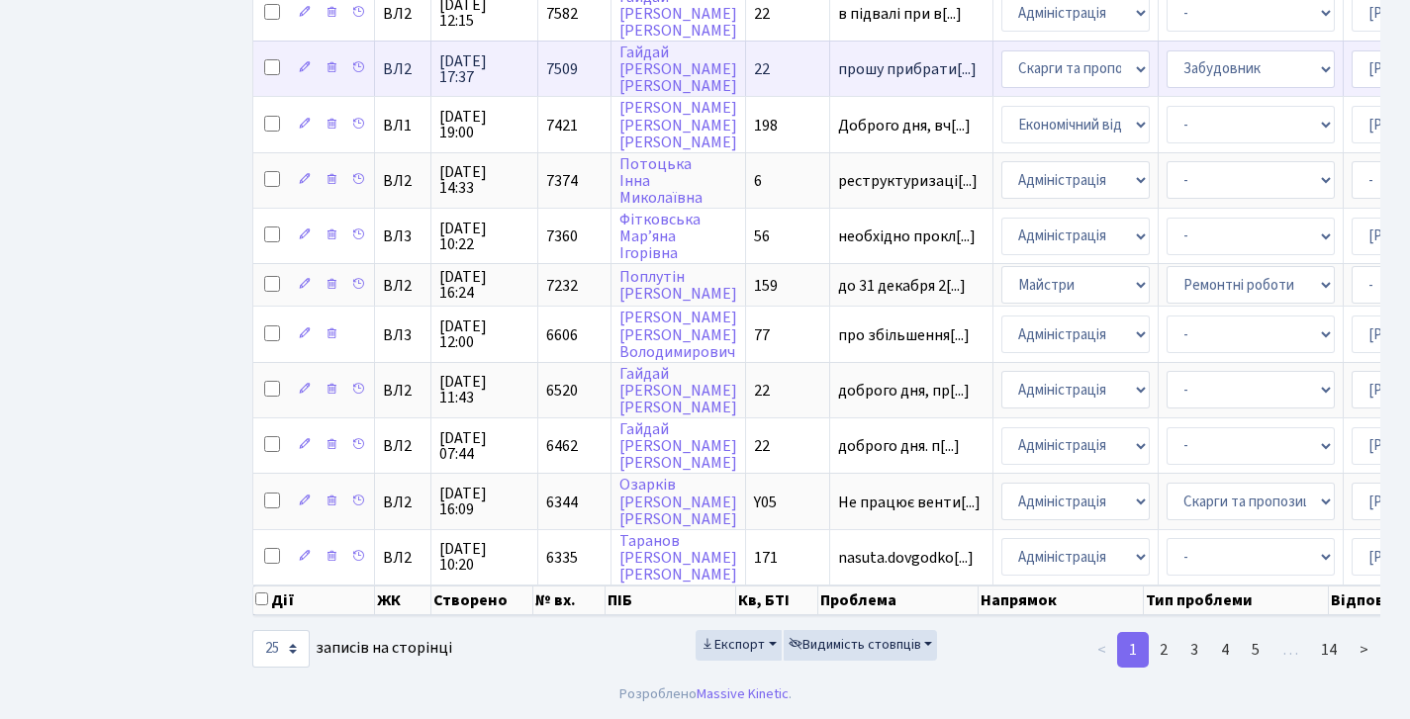
click at [930, 41] on td "прошу прибрати[...]" at bounding box center [911, 68] width 163 height 55
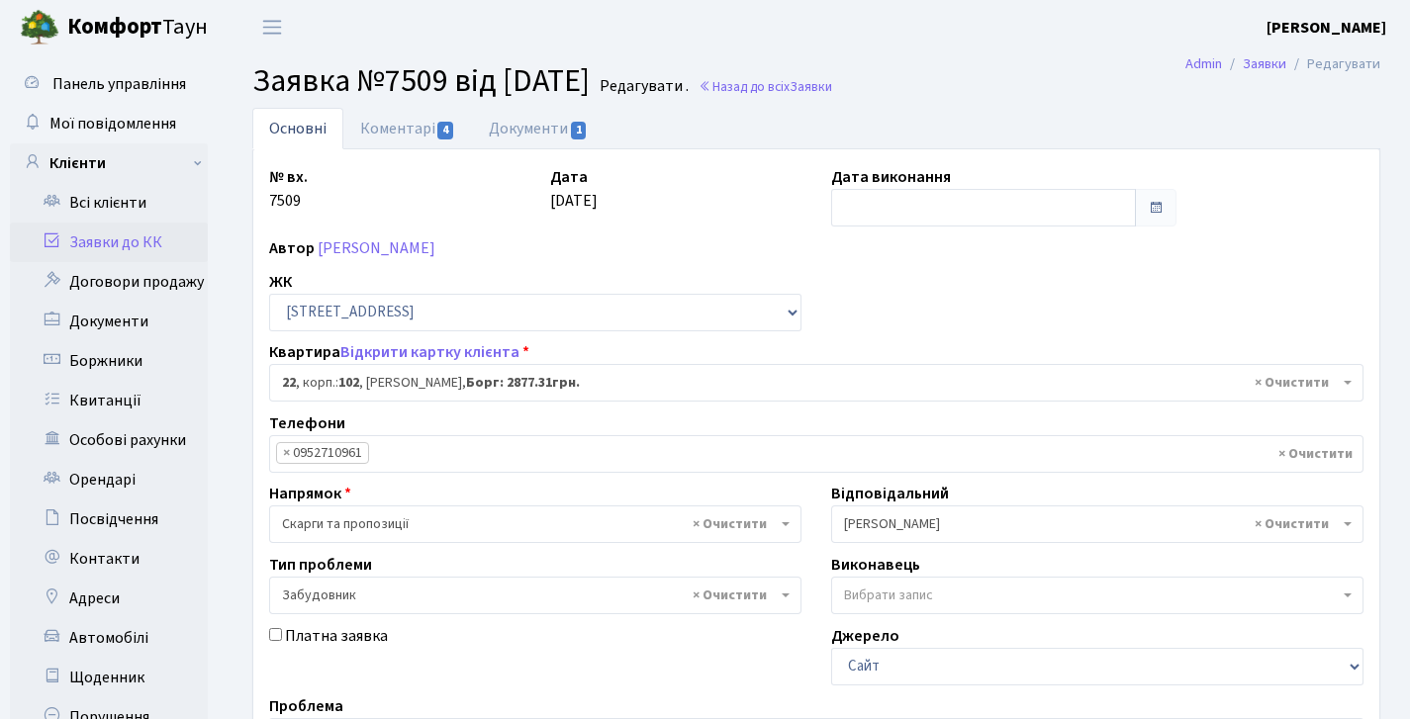
select select "38005"
select select "64"
click at [404, 131] on link "Коментарі 4" at bounding box center [407, 128] width 129 height 41
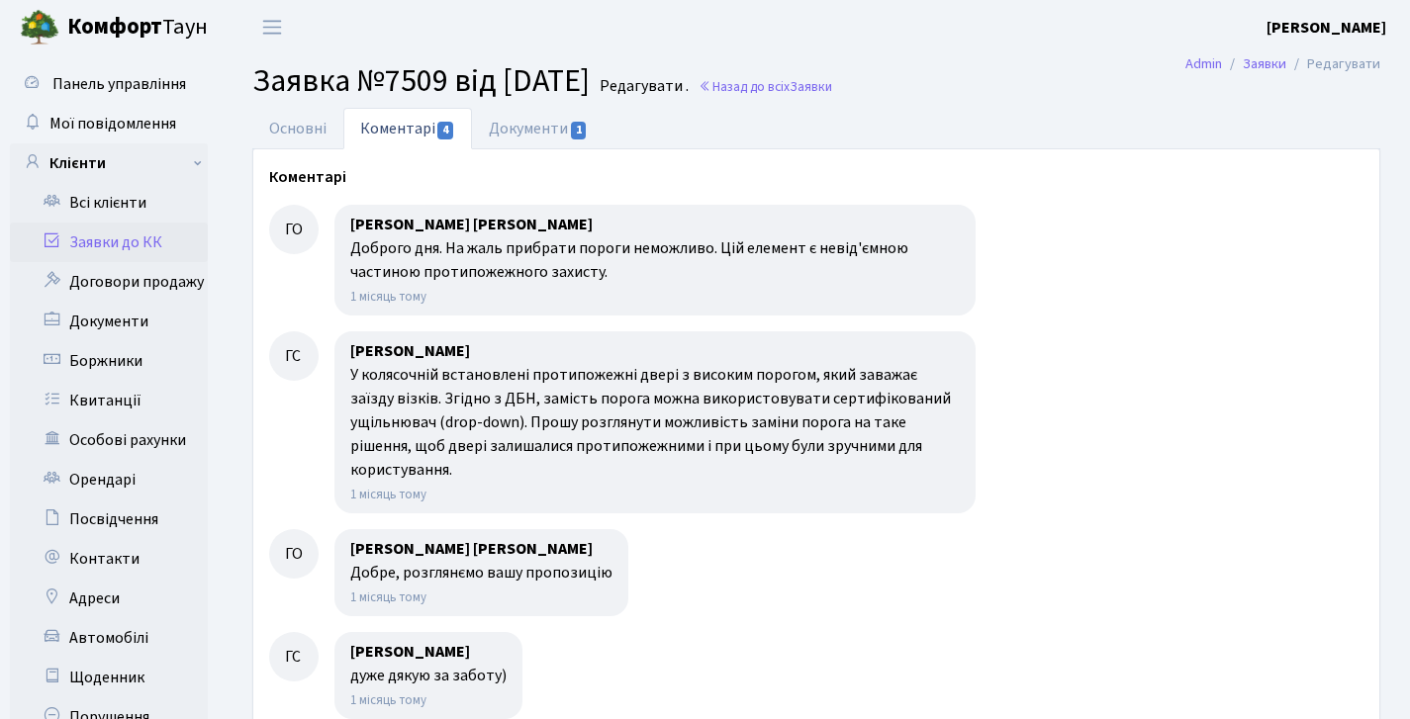
scroll to position [40, 0]
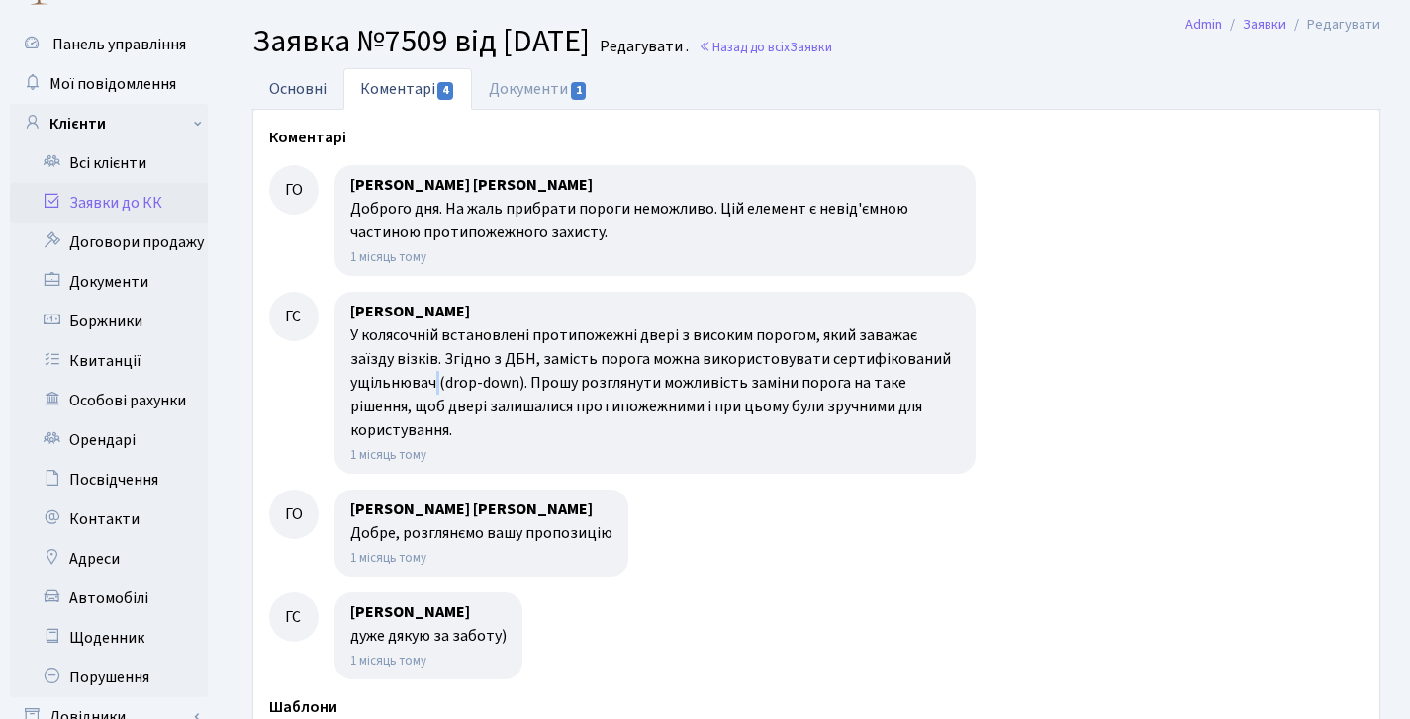
click at [303, 70] on link "Основні" at bounding box center [297, 88] width 91 height 41
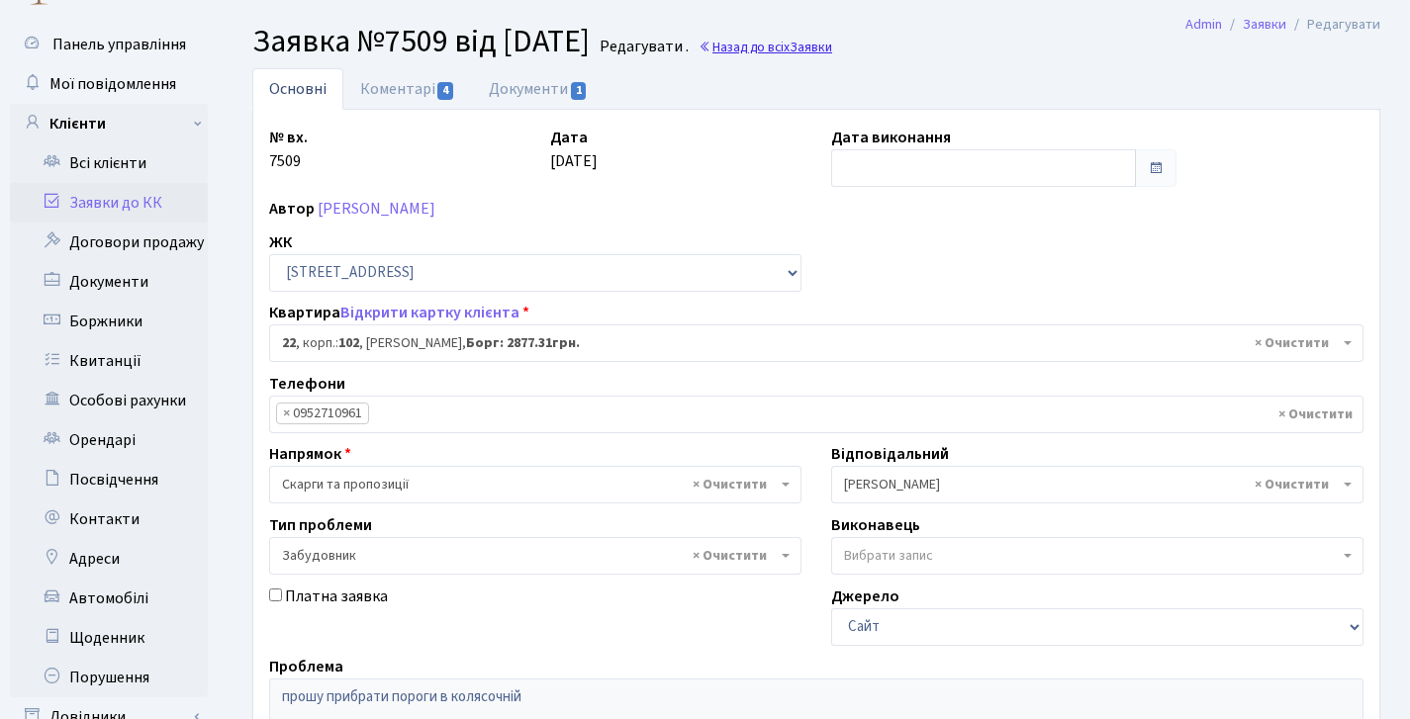
click at [799, 49] on link "Назад до всіх Заявки" at bounding box center [766, 47] width 134 height 19
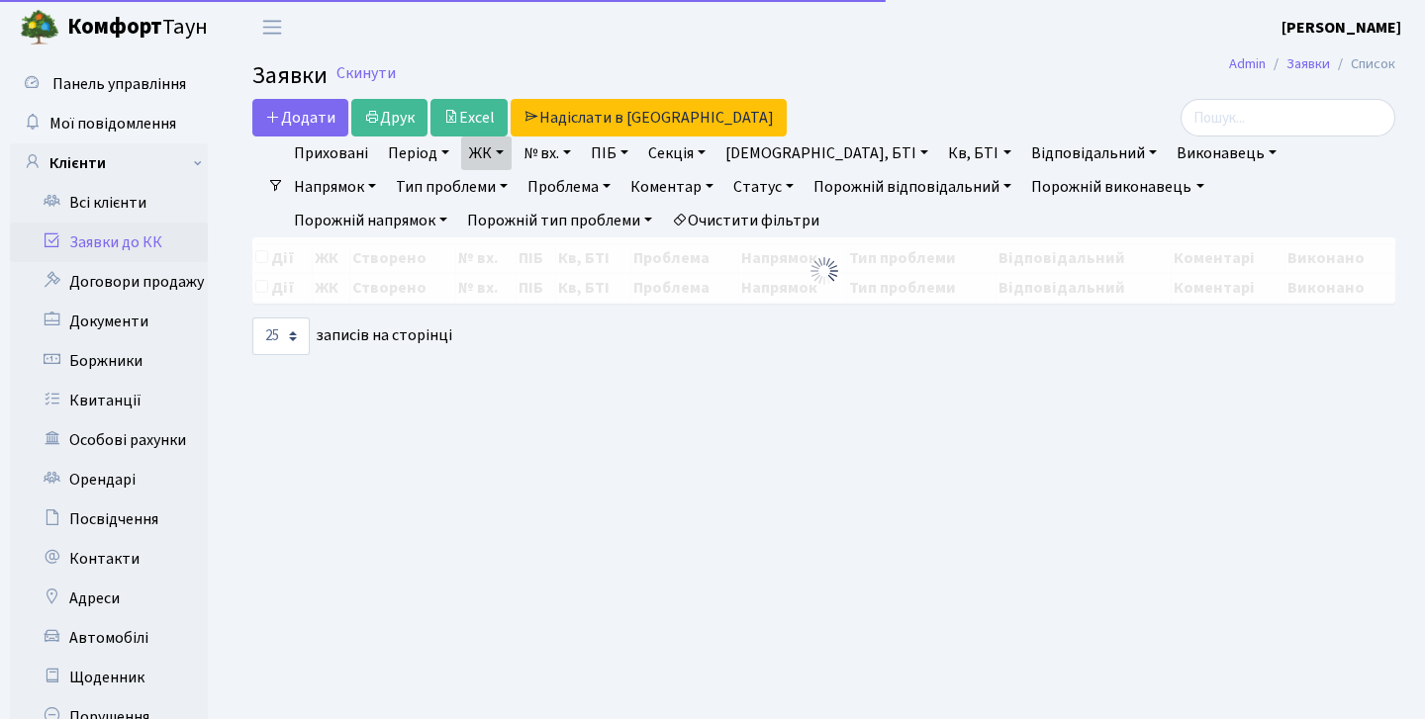
select select "25"
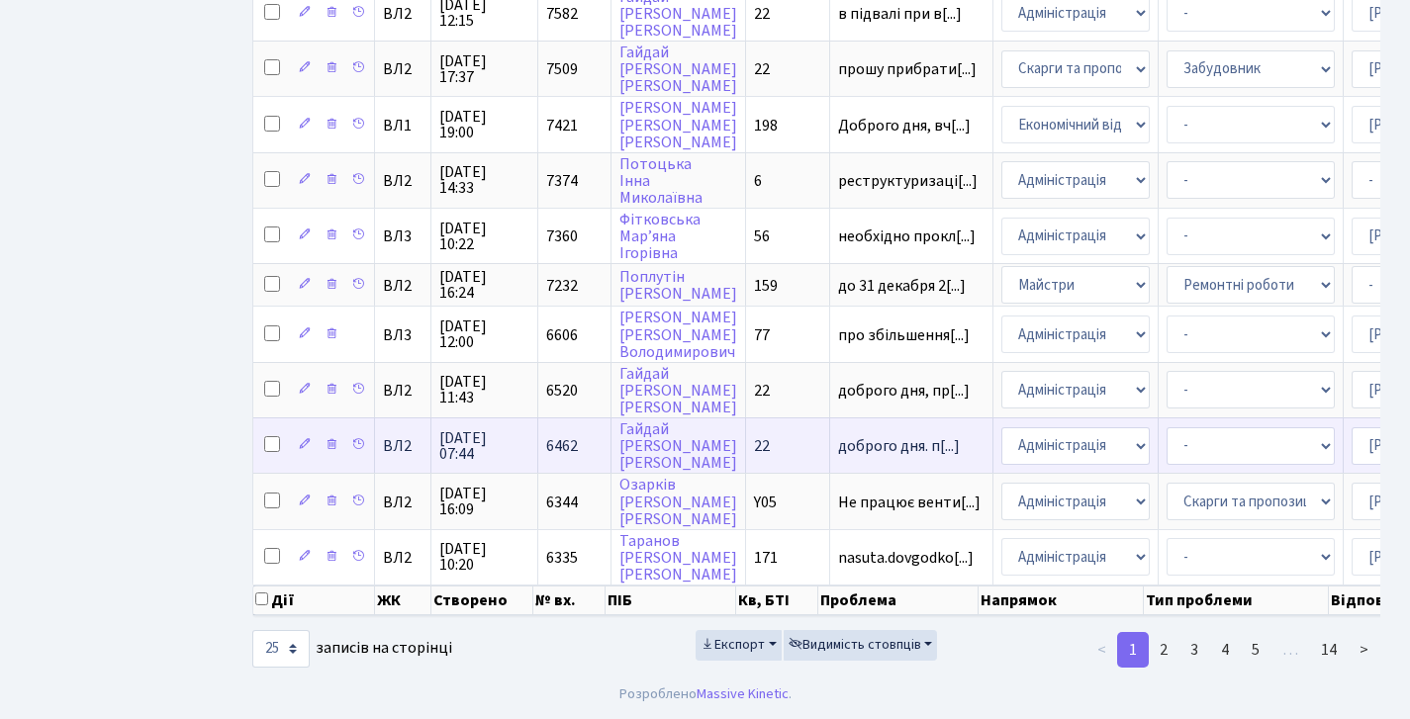
scroll to position [1110, 0]
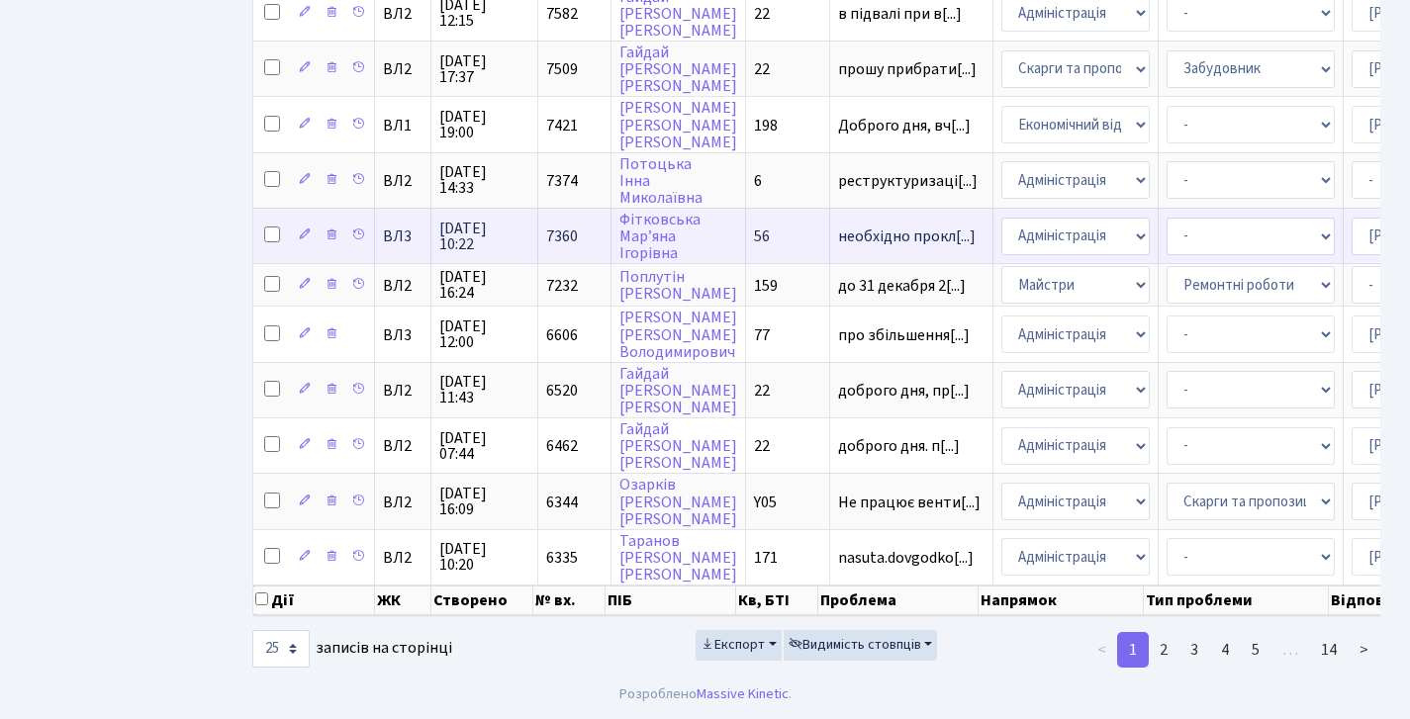
click at [546, 226] on span "7360" at bounding box center [562, 237] width 32 height 22
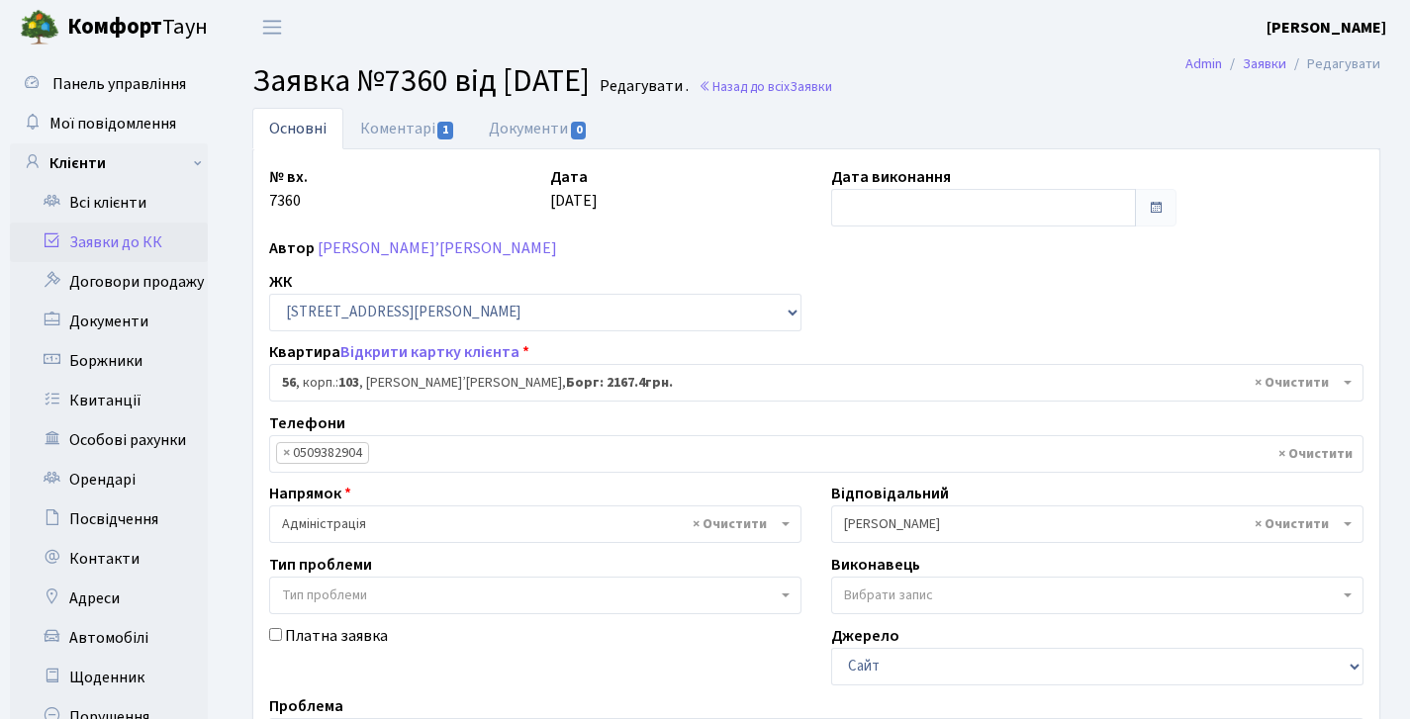
select select "42739"
click at [409, 160] on div "№ вх. 7360 Дата [DATE] Дата виконання Автор [PERSON_NAME]’[PERSON_NAME] ЖК - [S…" at bounding box center [816, 611] width 1126 height 924
click at [403, 141] on link "Коментарі 1" at bounding box center [407, 128] width 129 height 41
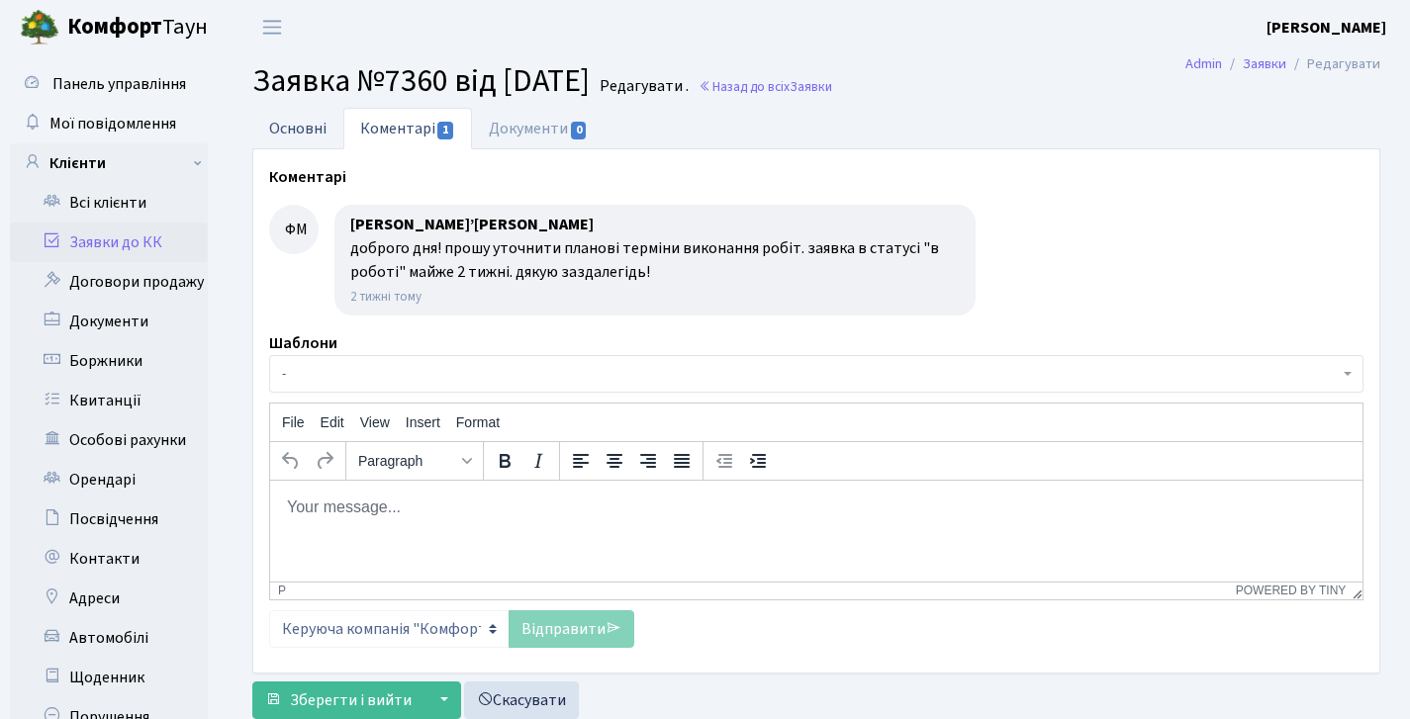
click at [295, 136] on link "Основні" at bounding box center [297, 128] width 91 height 41
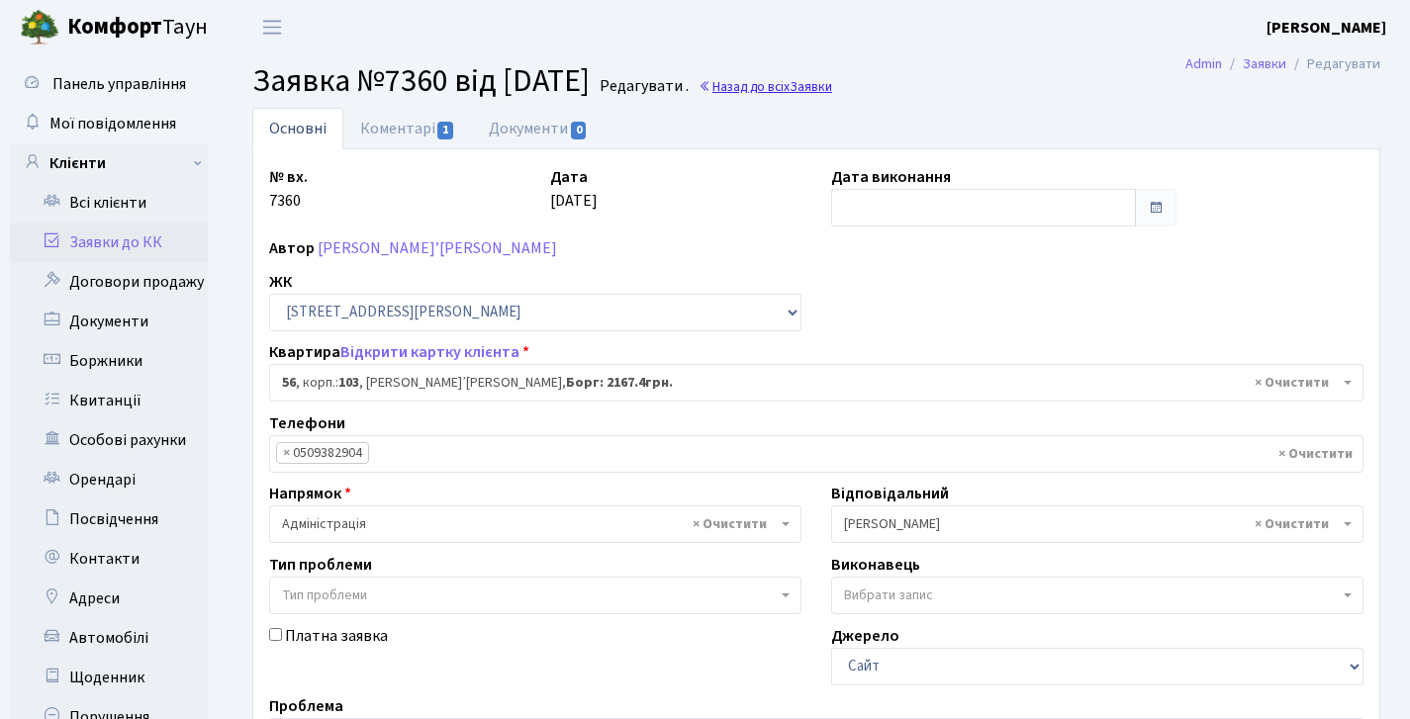
click at [817, 90] on link "Назад до всіх Заявки" at bounding box center [766, 86] width 134 height 19
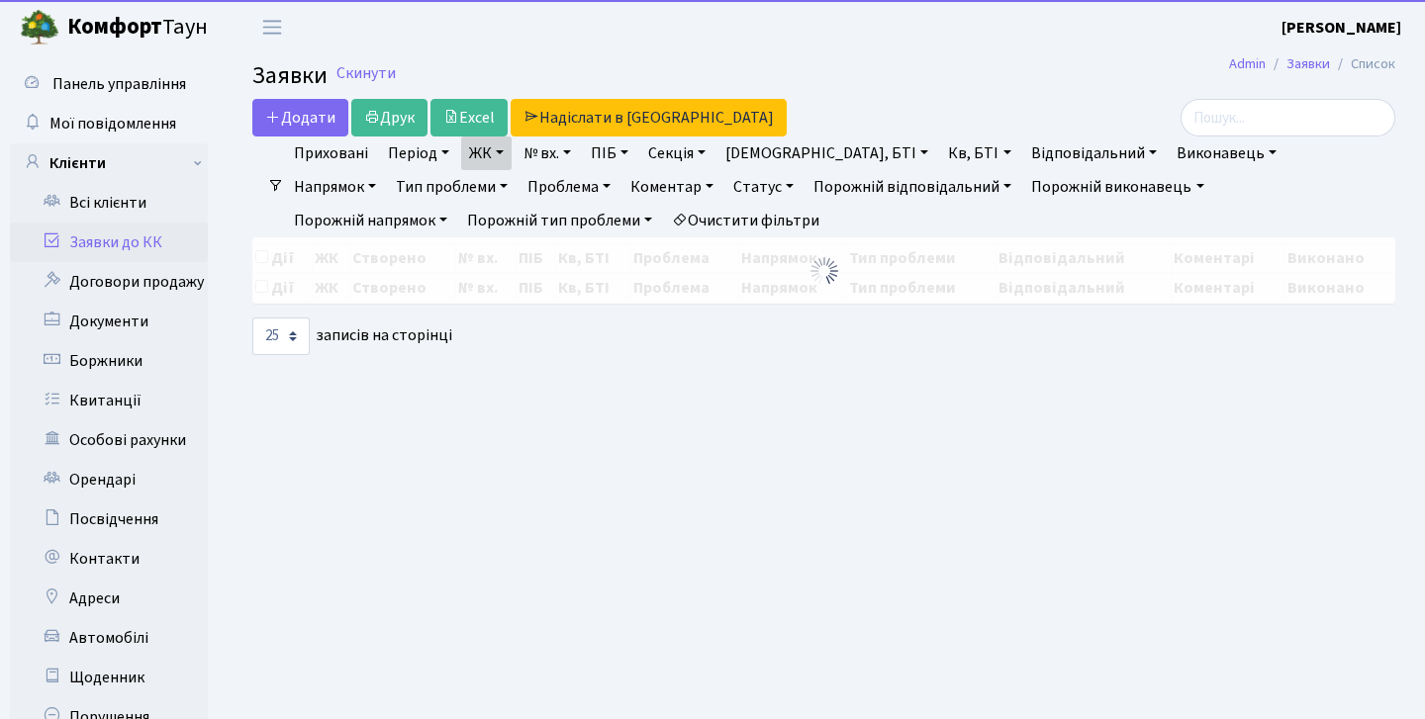
select select "25"
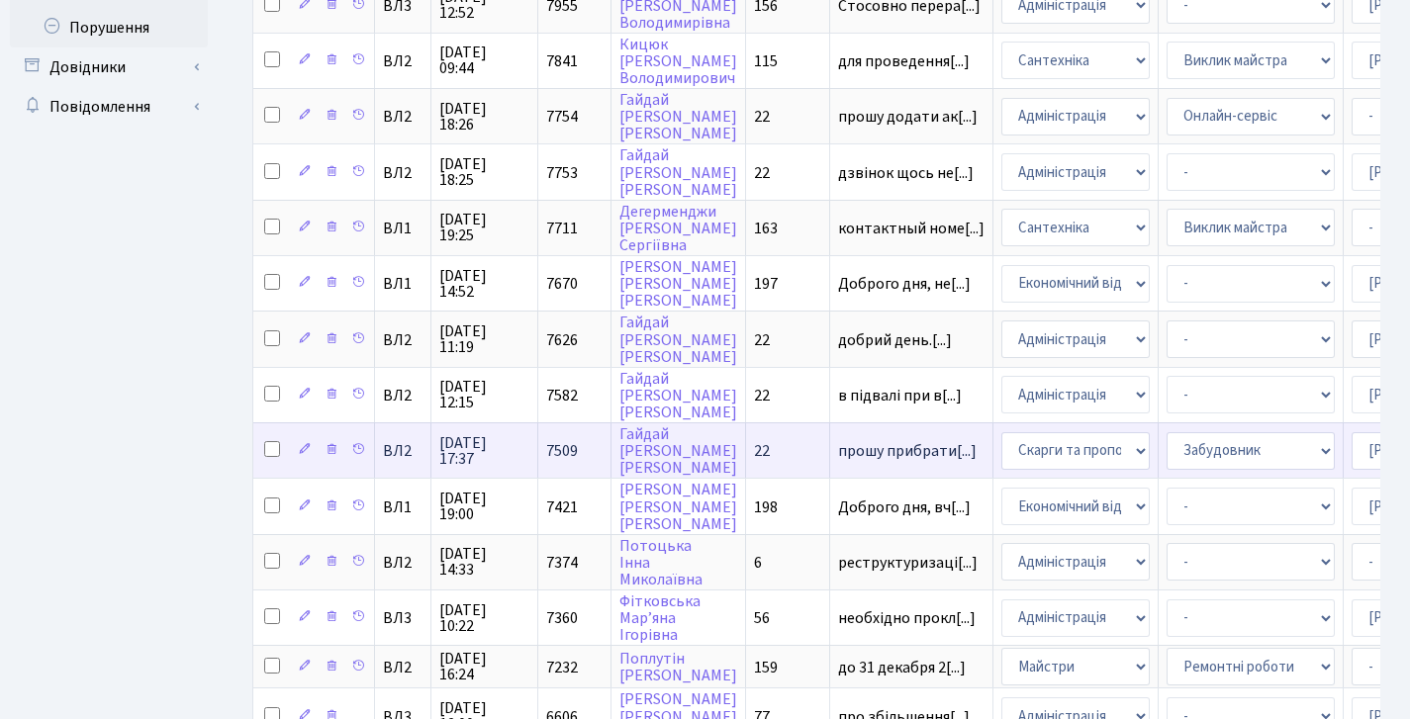
scroll to position [1114, 0]
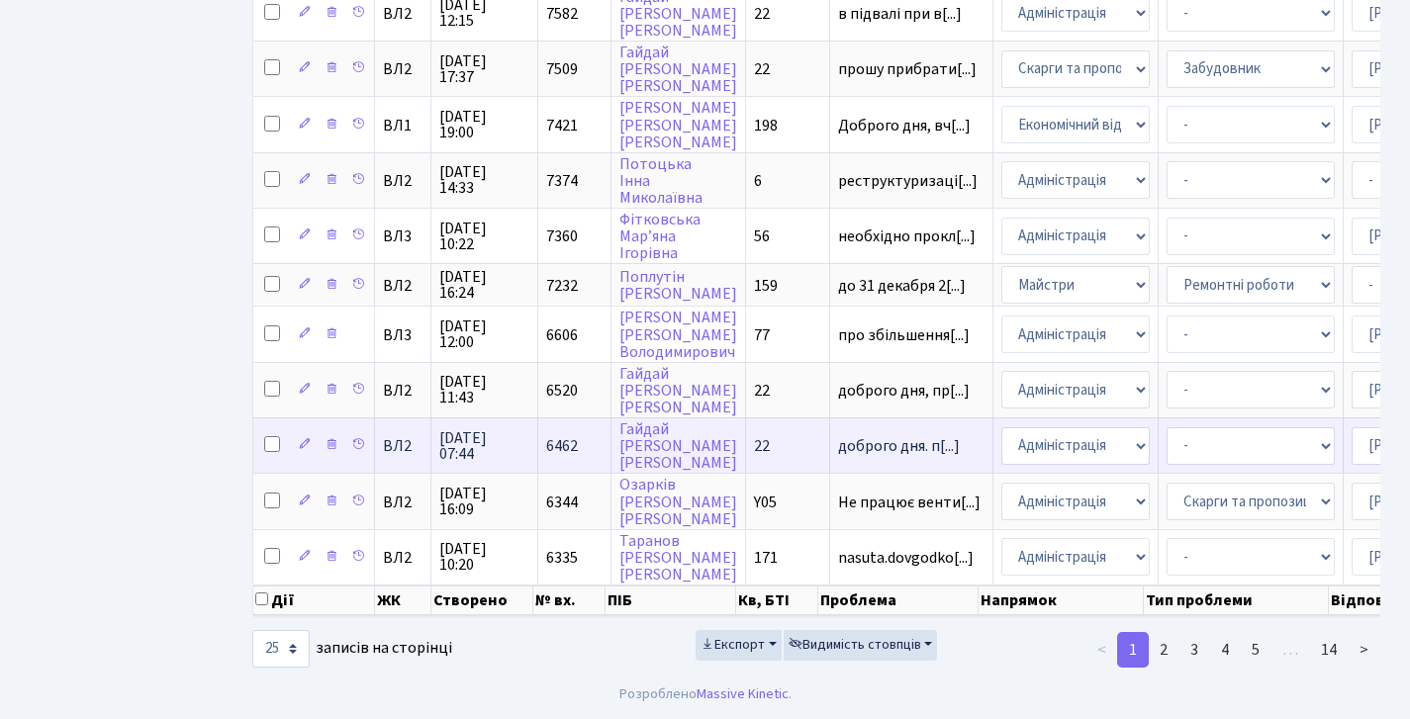
click at [565, 435] on span "6462" at bounding box center [562, 446] width 32 height 22
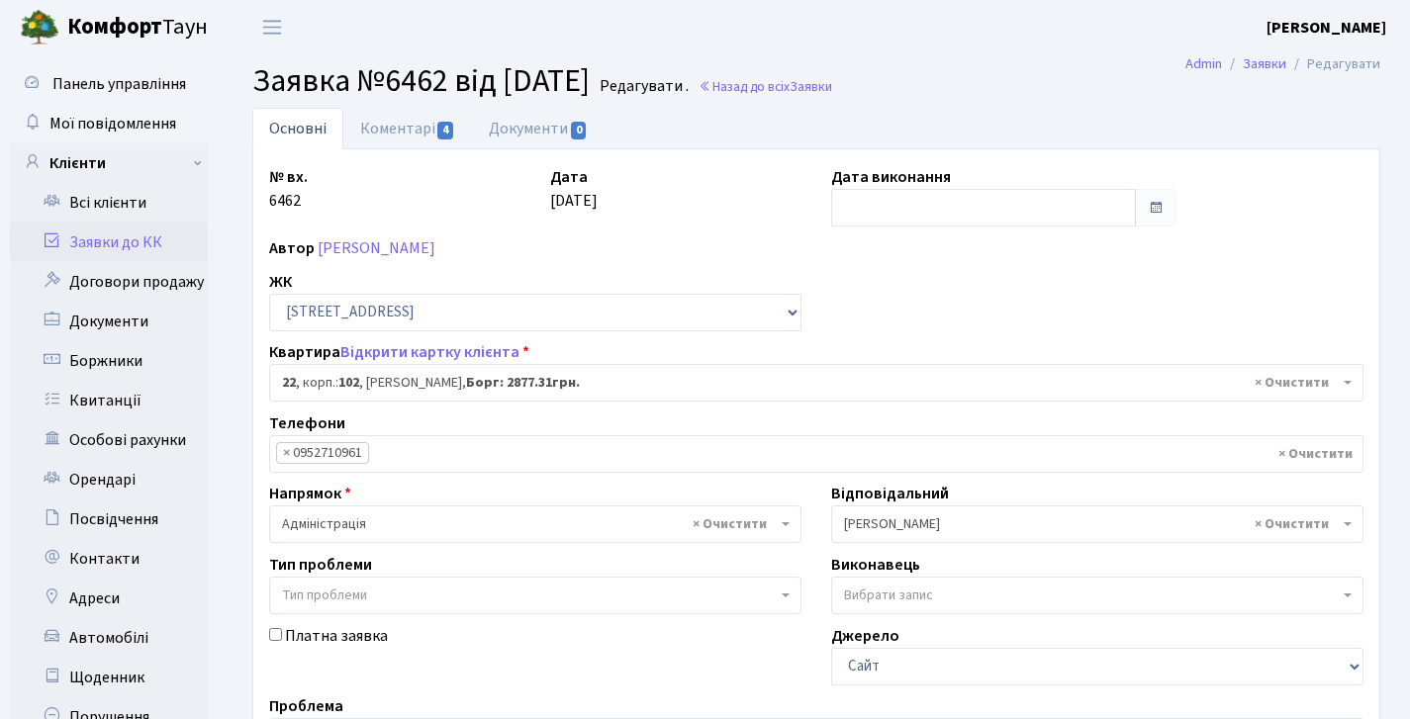
select select "38005"
click at [417, 137] on link "Коментарі 4" at bounding box center [407, 128] width 129 height 41
